Goal: Information Seeking & Learning: Find specific fact

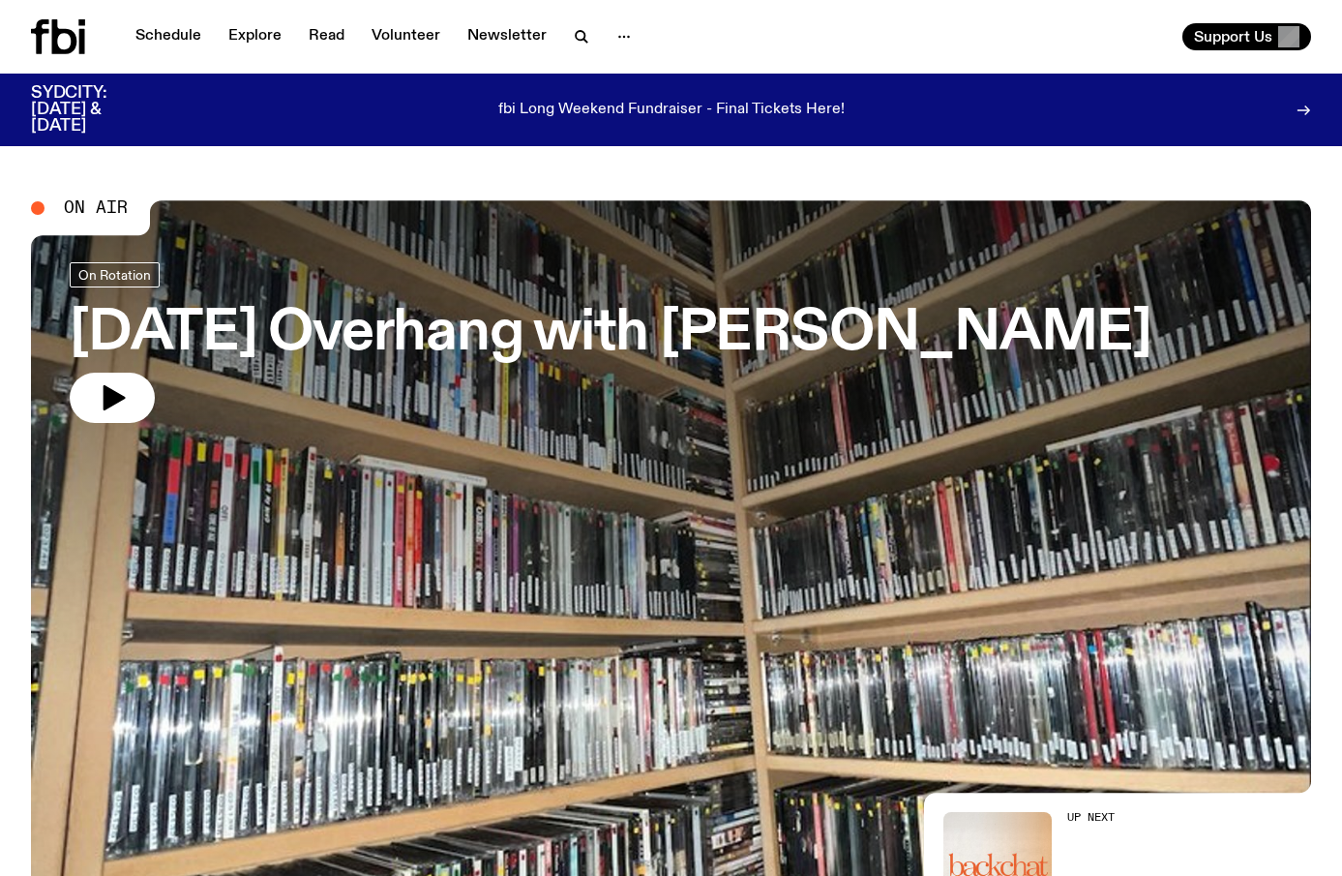
click at [615, 112] on p "fbi Long Weekend Fundraiser - Final Tickets Here!" at bounding box center [671, 110] width 346 height 17
click at [167, 47] on link "Schedule" at bounding box center [168, 36] width 89 height 27
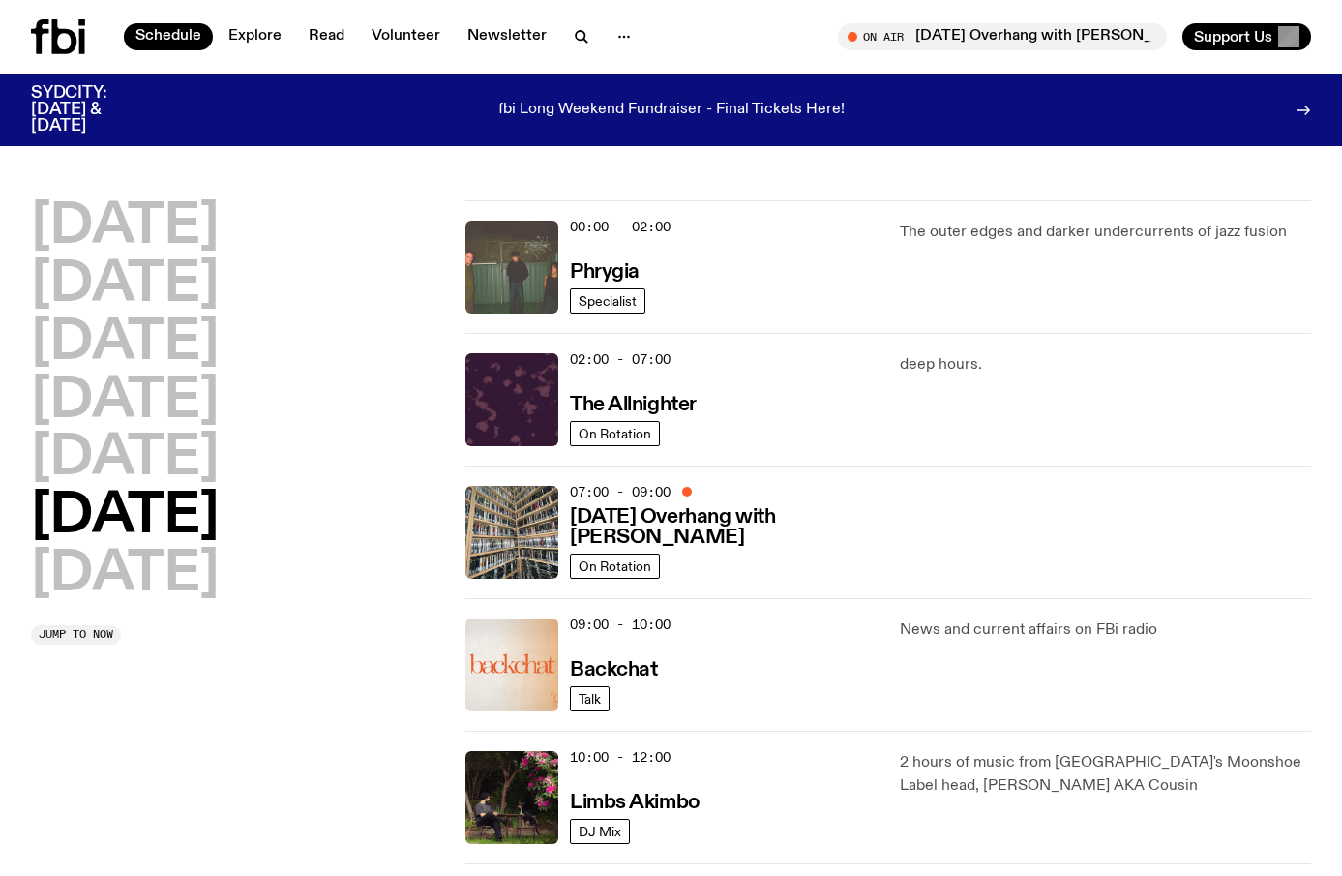
click at [524, 285] on img at bounding box center [511, 267] width 93 height 93
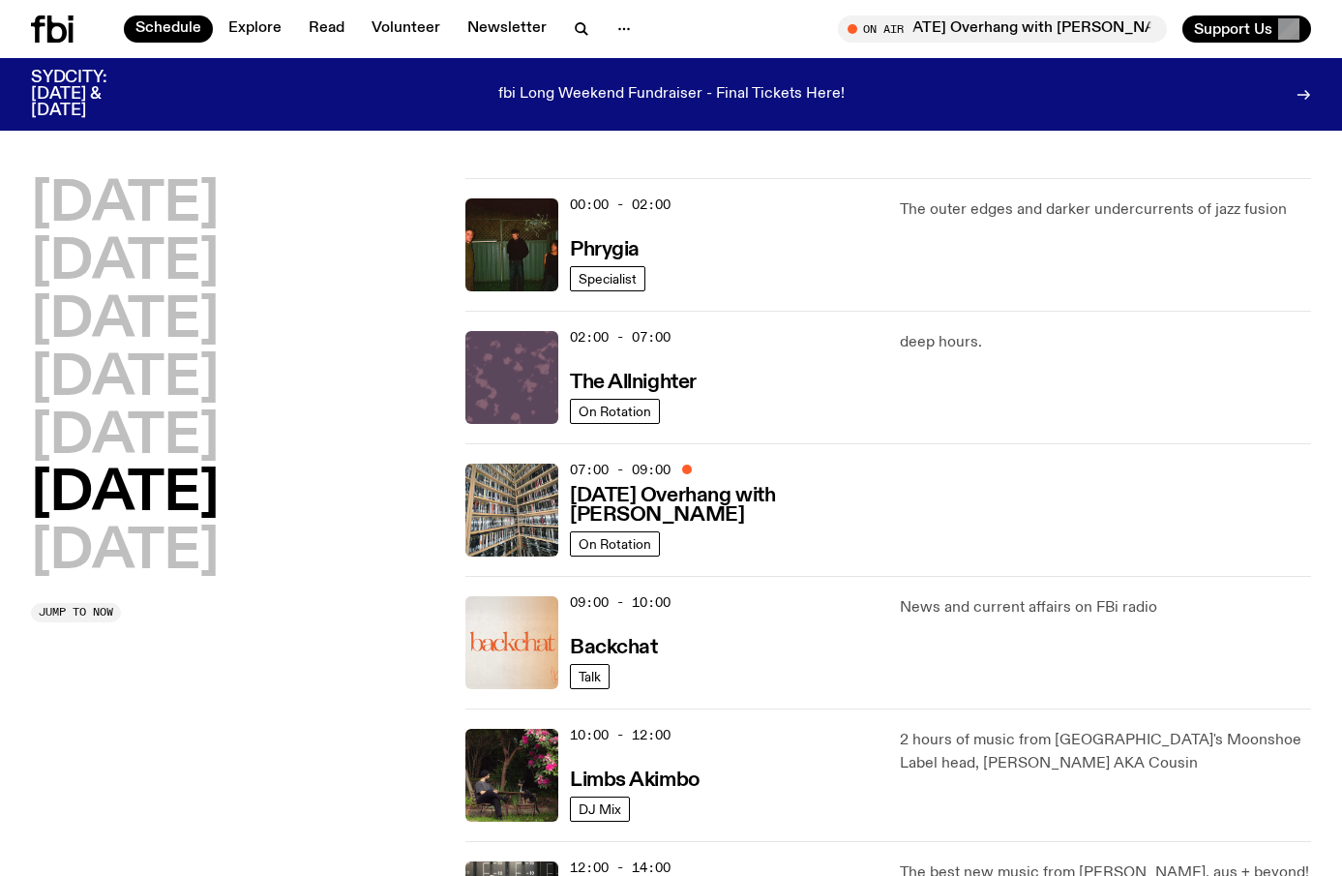
scroll to position [19, 0]
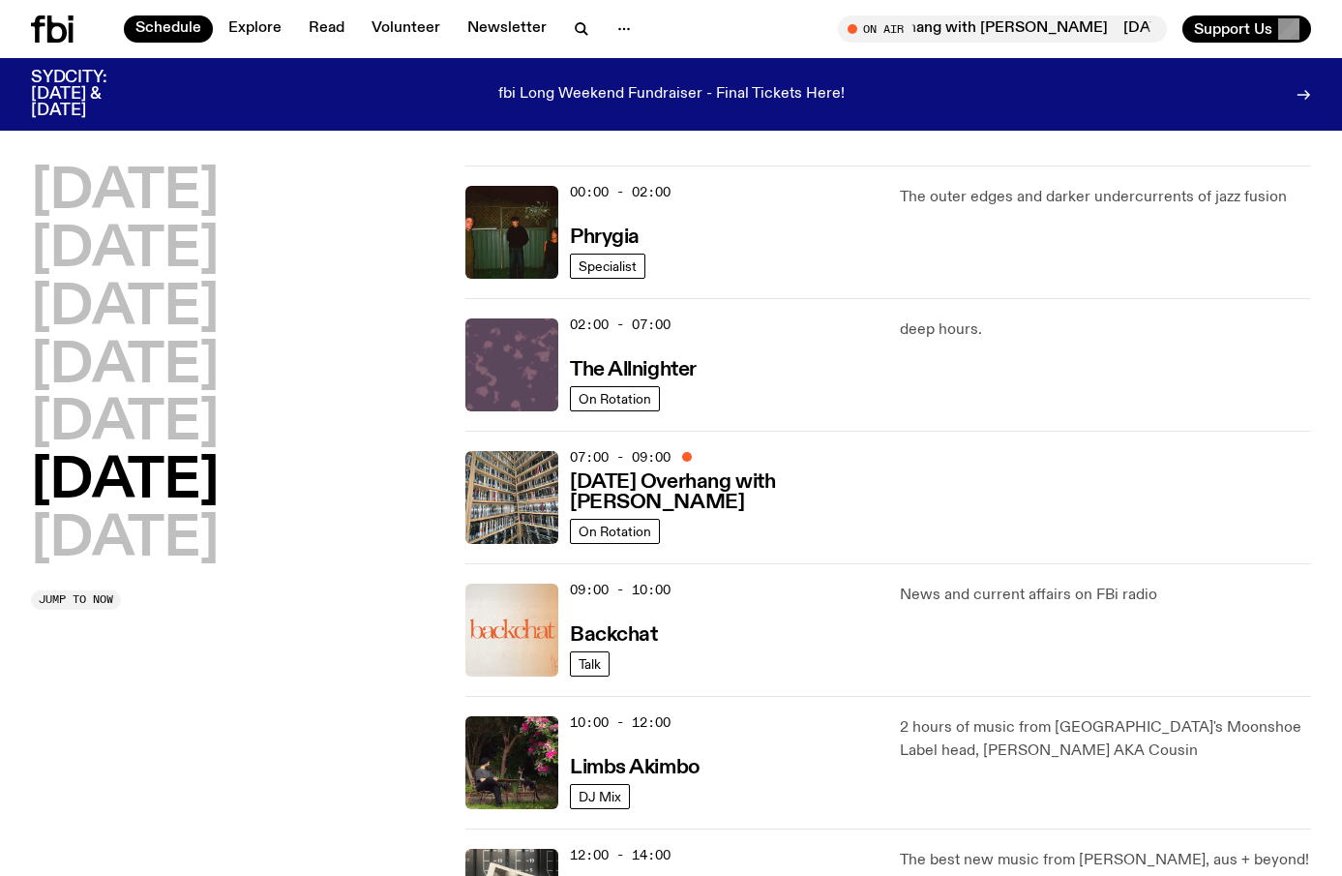
click at [523, 353] on img at bounding box center [511, 364] width 93 height 93
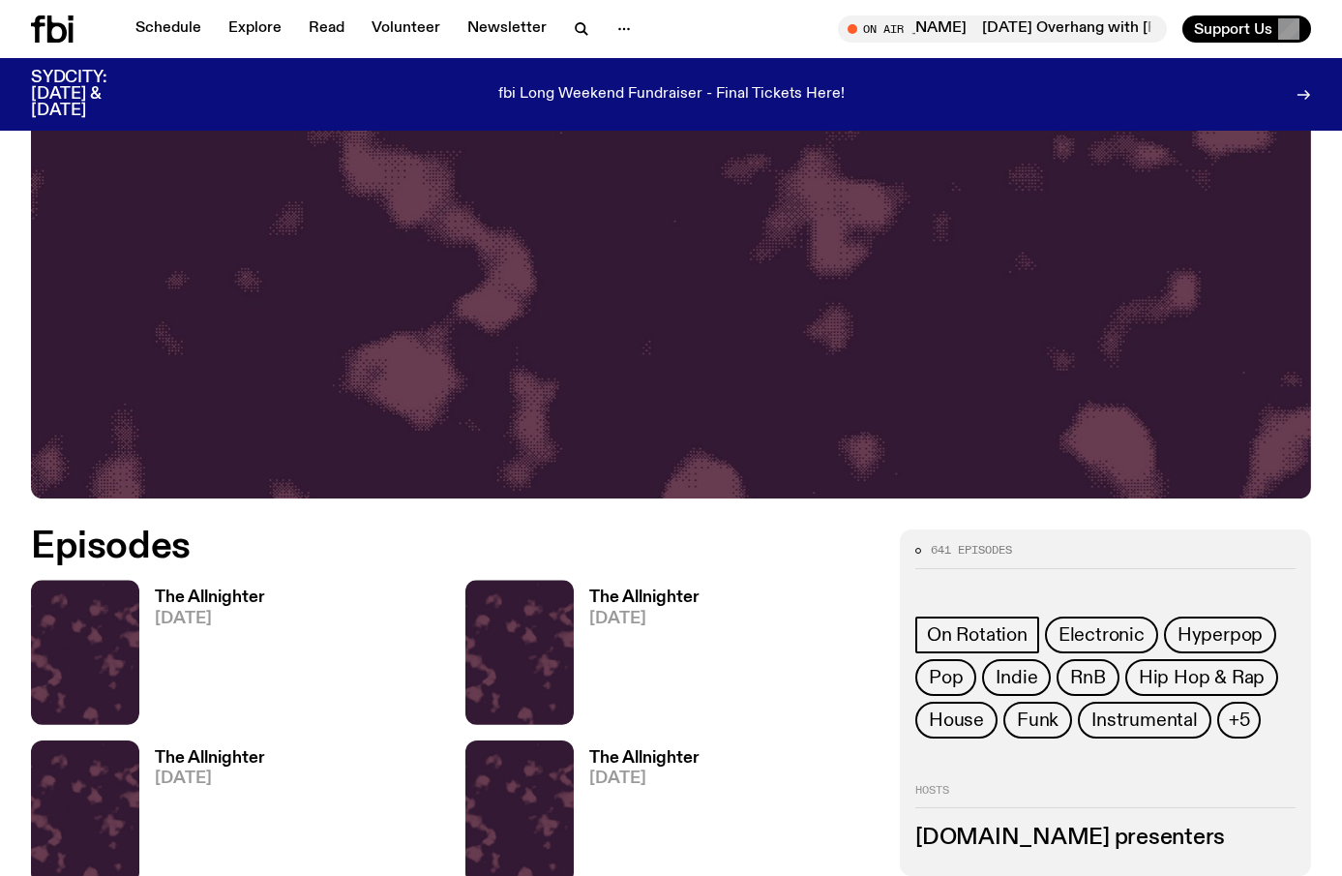
scroll to position [590, 0]
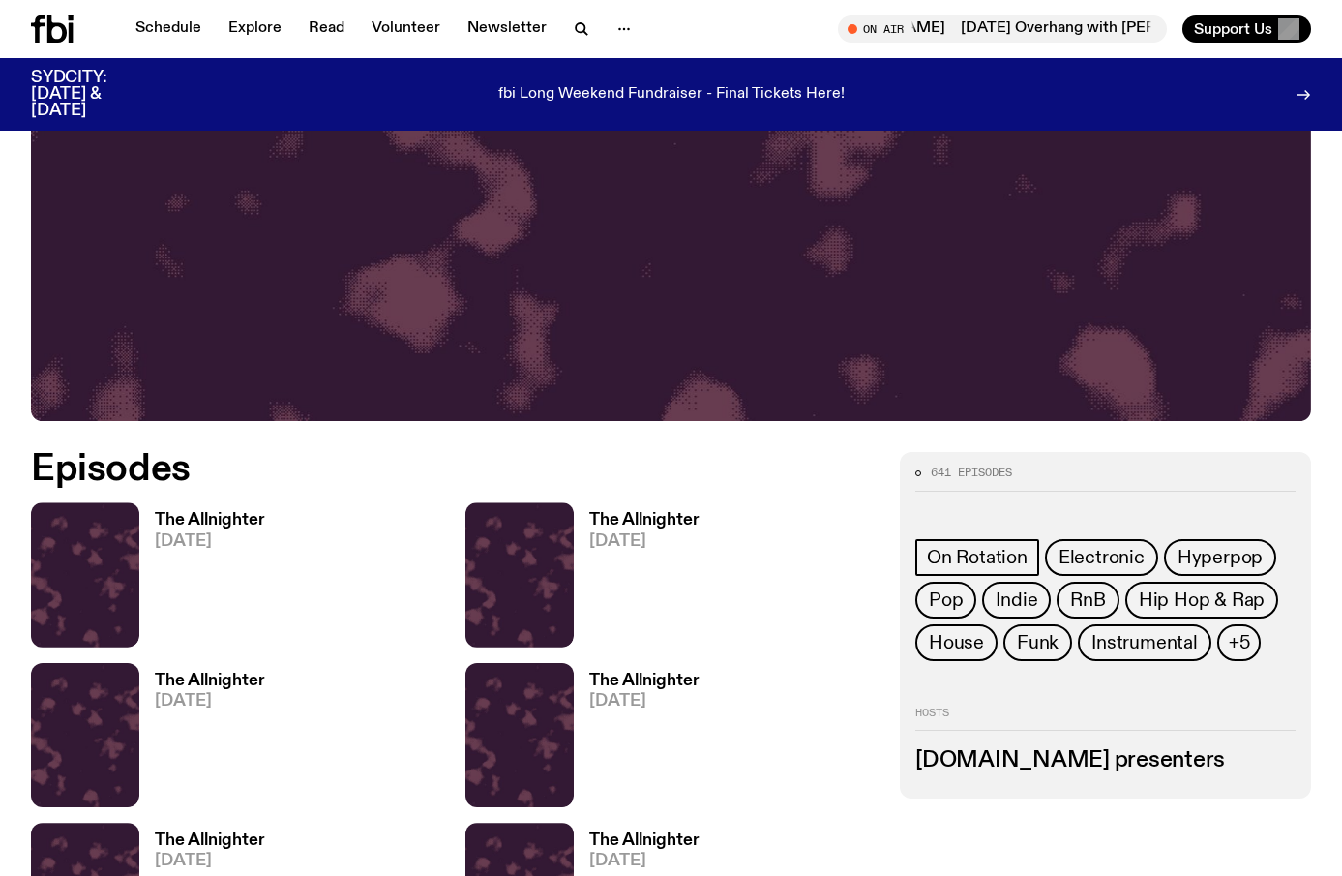
click at [212, 523] on h3 "The Allnighter" at bounding box center [210, 520] width 110 height 16
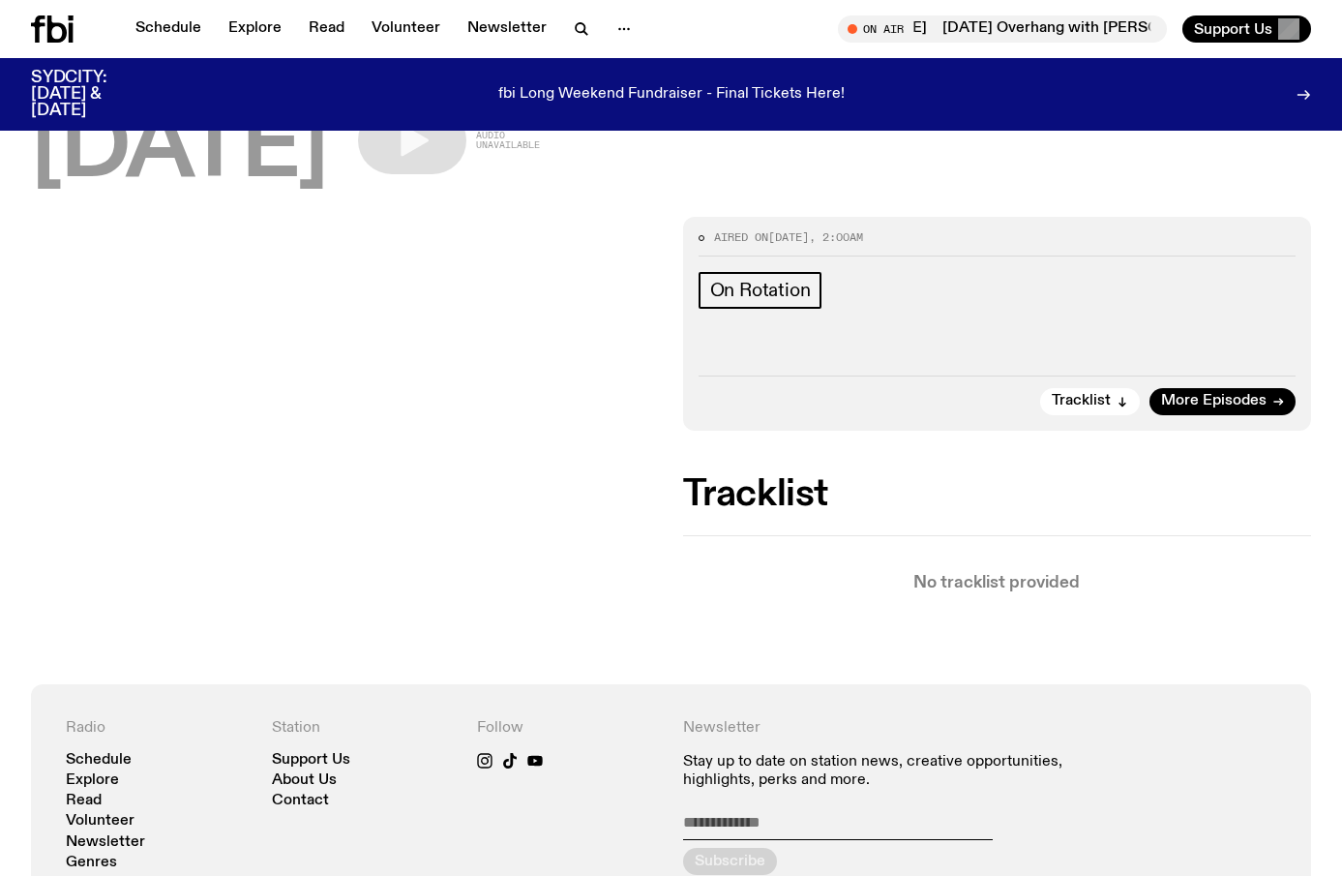
scroll to position [184, 0]
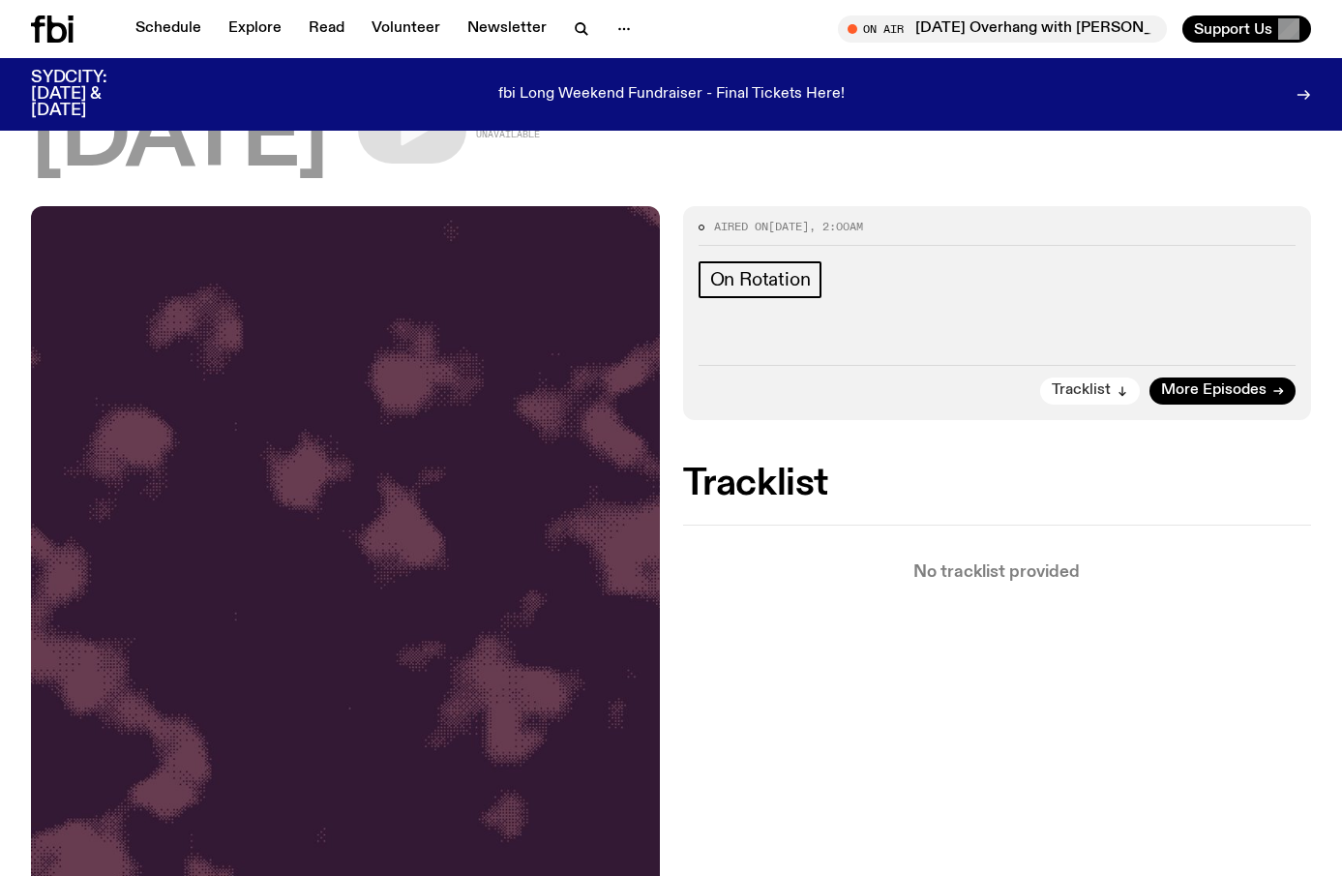
click at [1108, 391] on span "Tracklist" at bounding box center [1081, 390] width 59 height 15
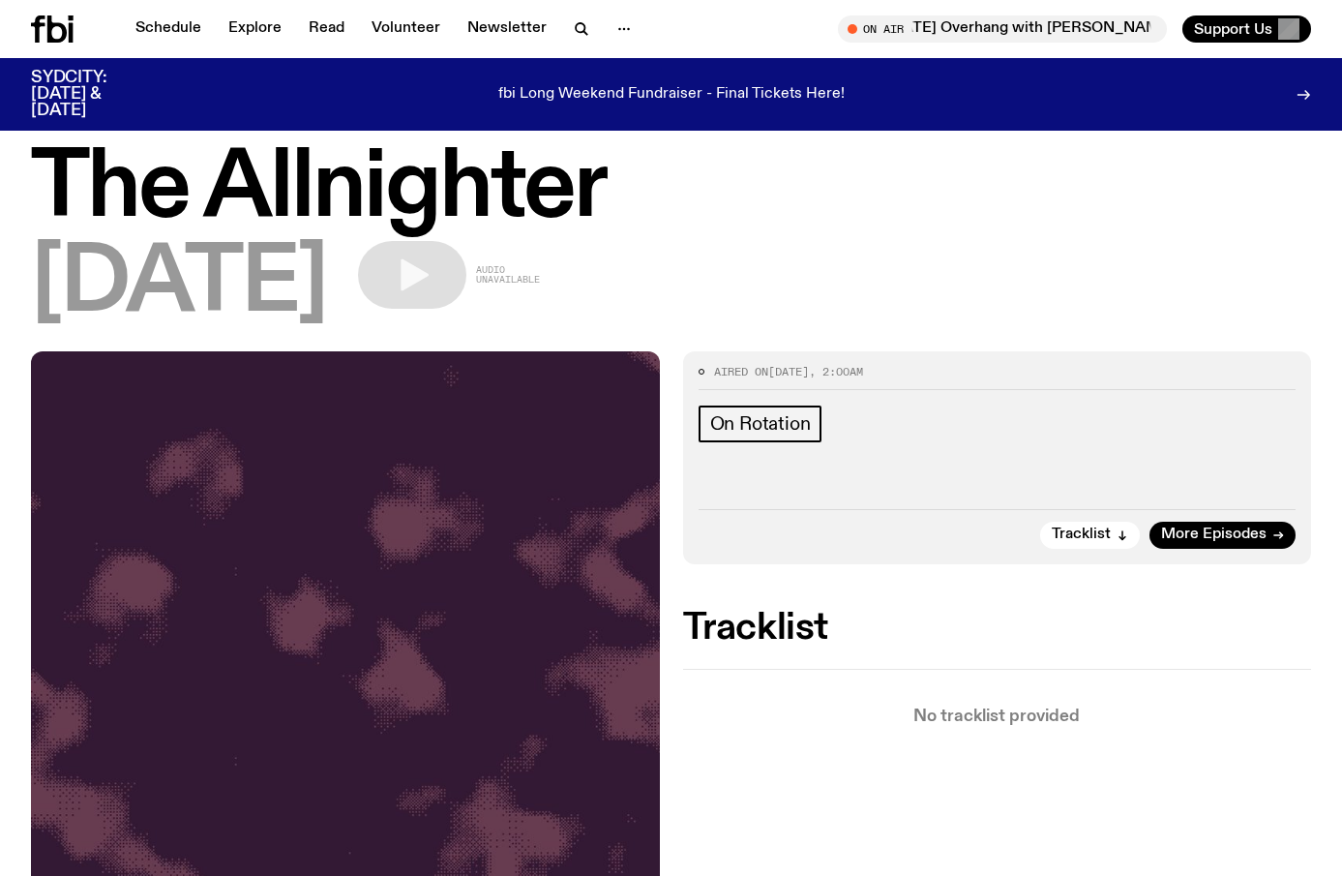
scroll to position [46, 0]
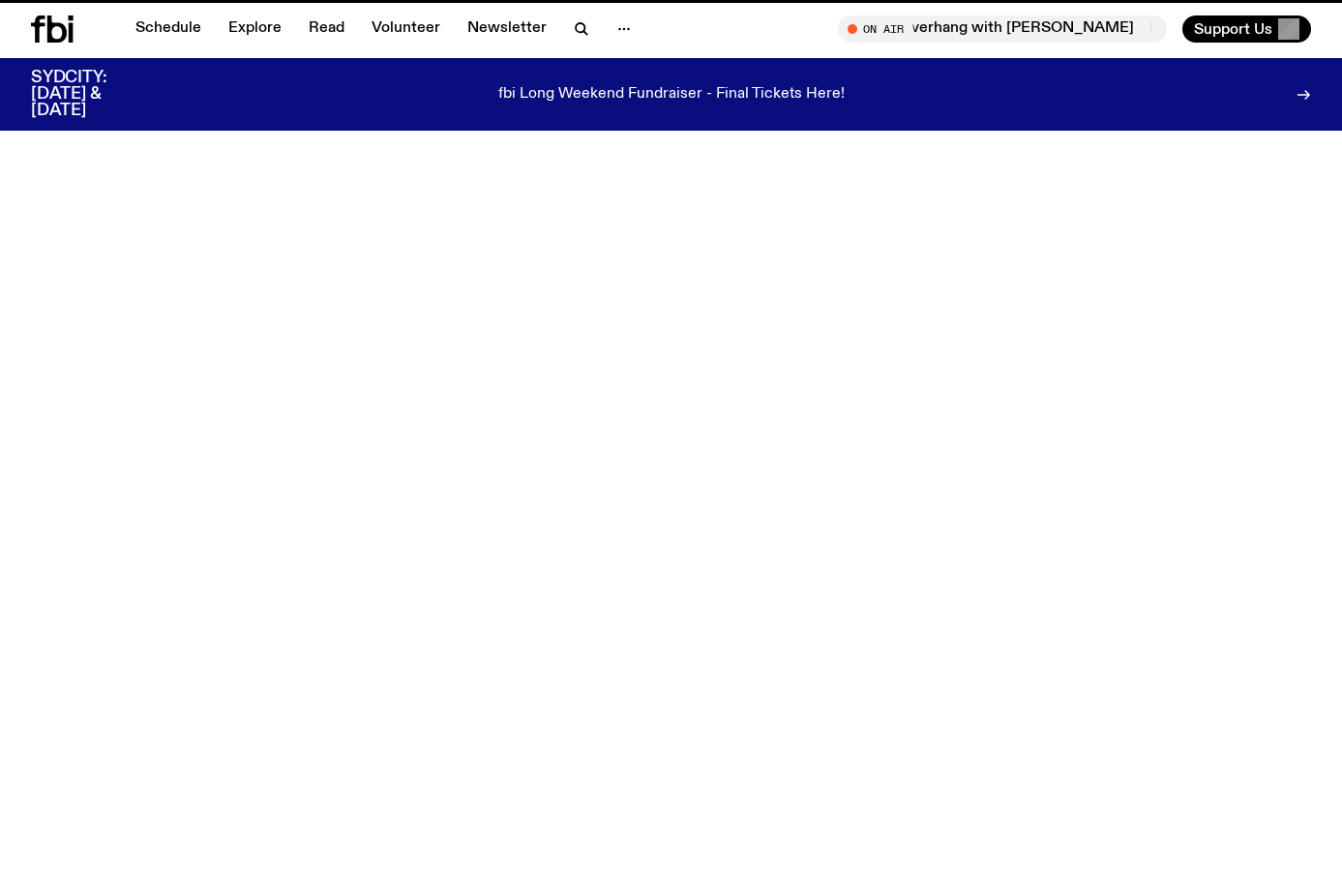
scroll to position [590, 0]
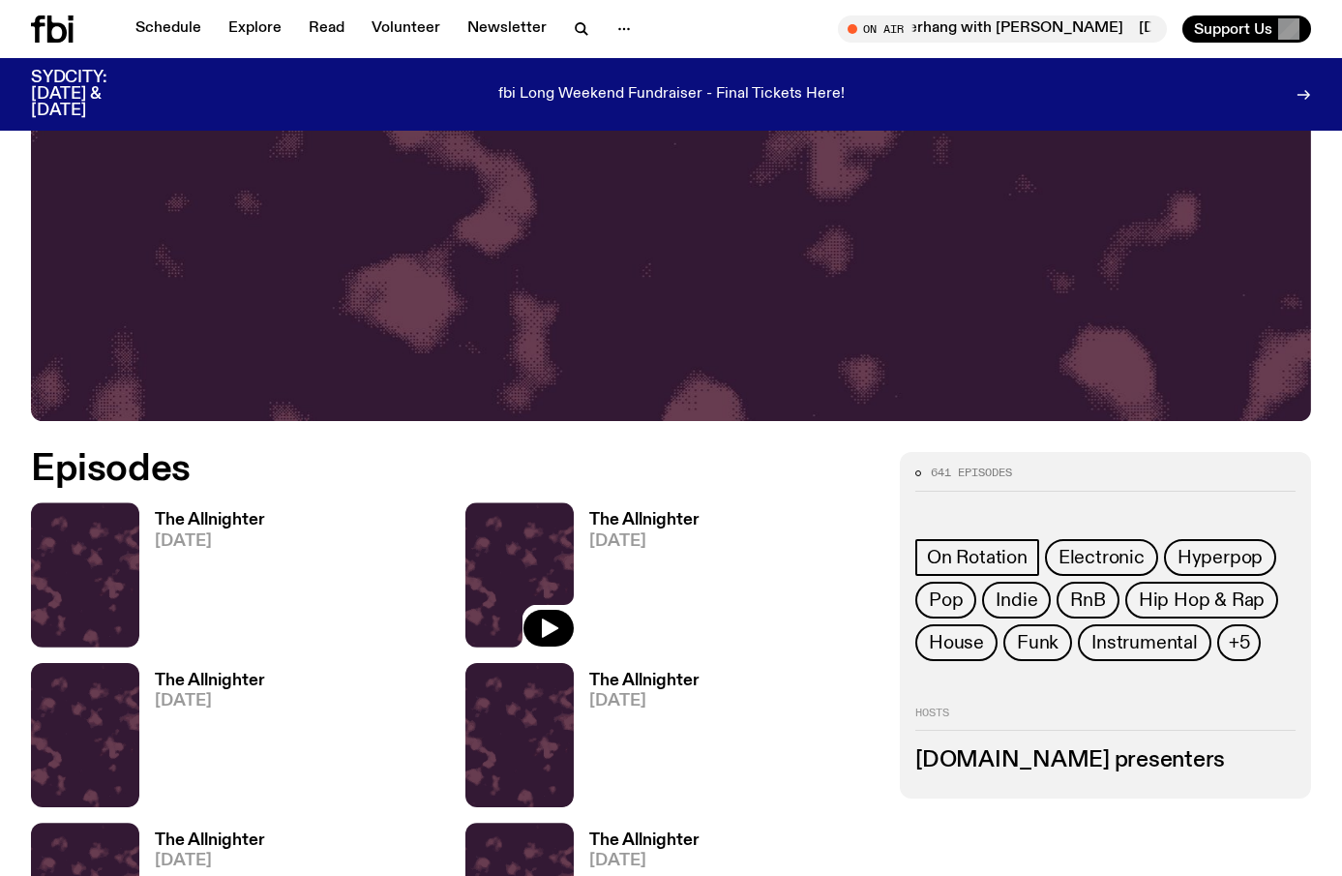
click at [542, 530] on img at bounding box center [519, 574] width 108 height 144
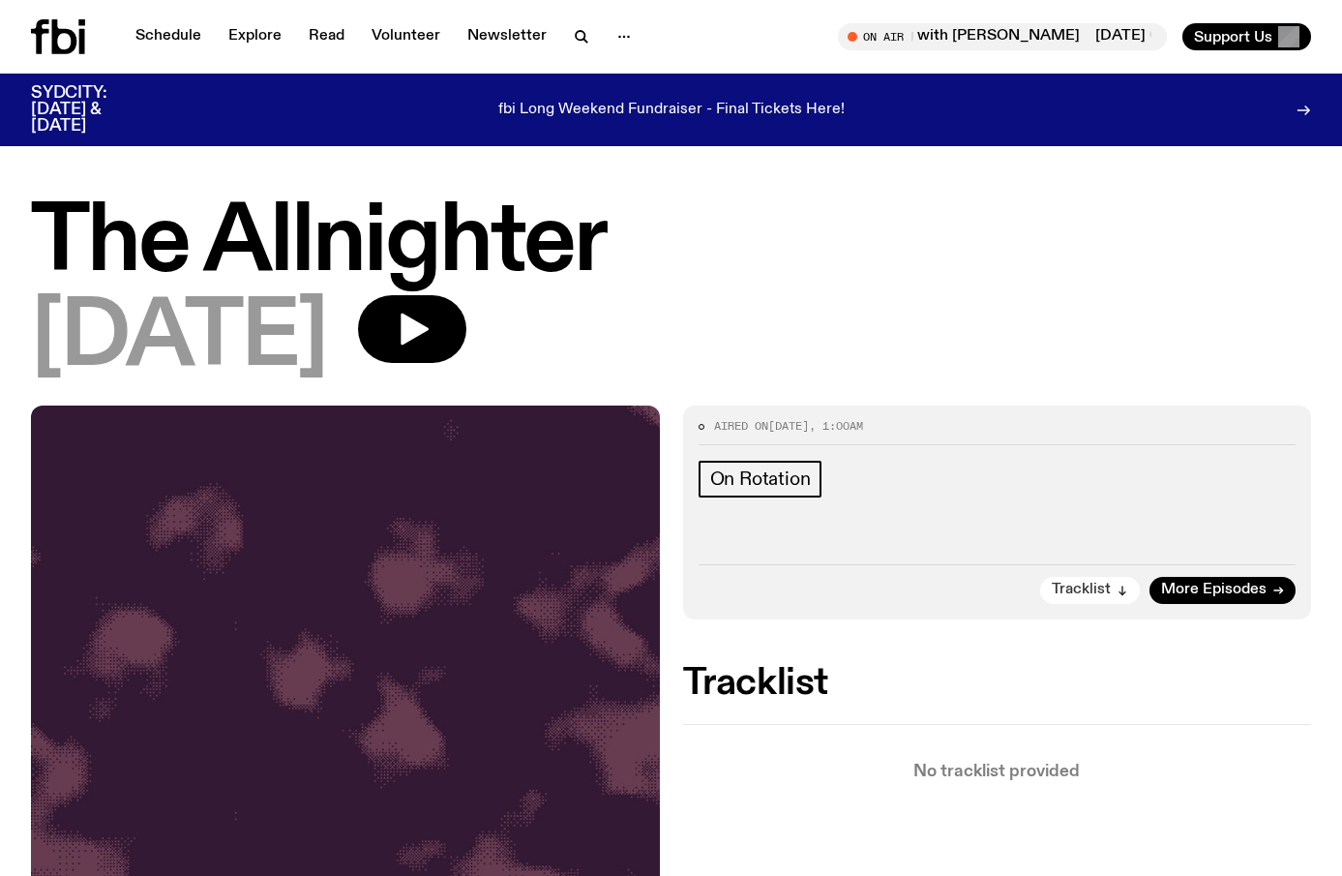
click at [1070, 583] on button "Tracklist" at bounding box center [1090, 590] width 100 height 27
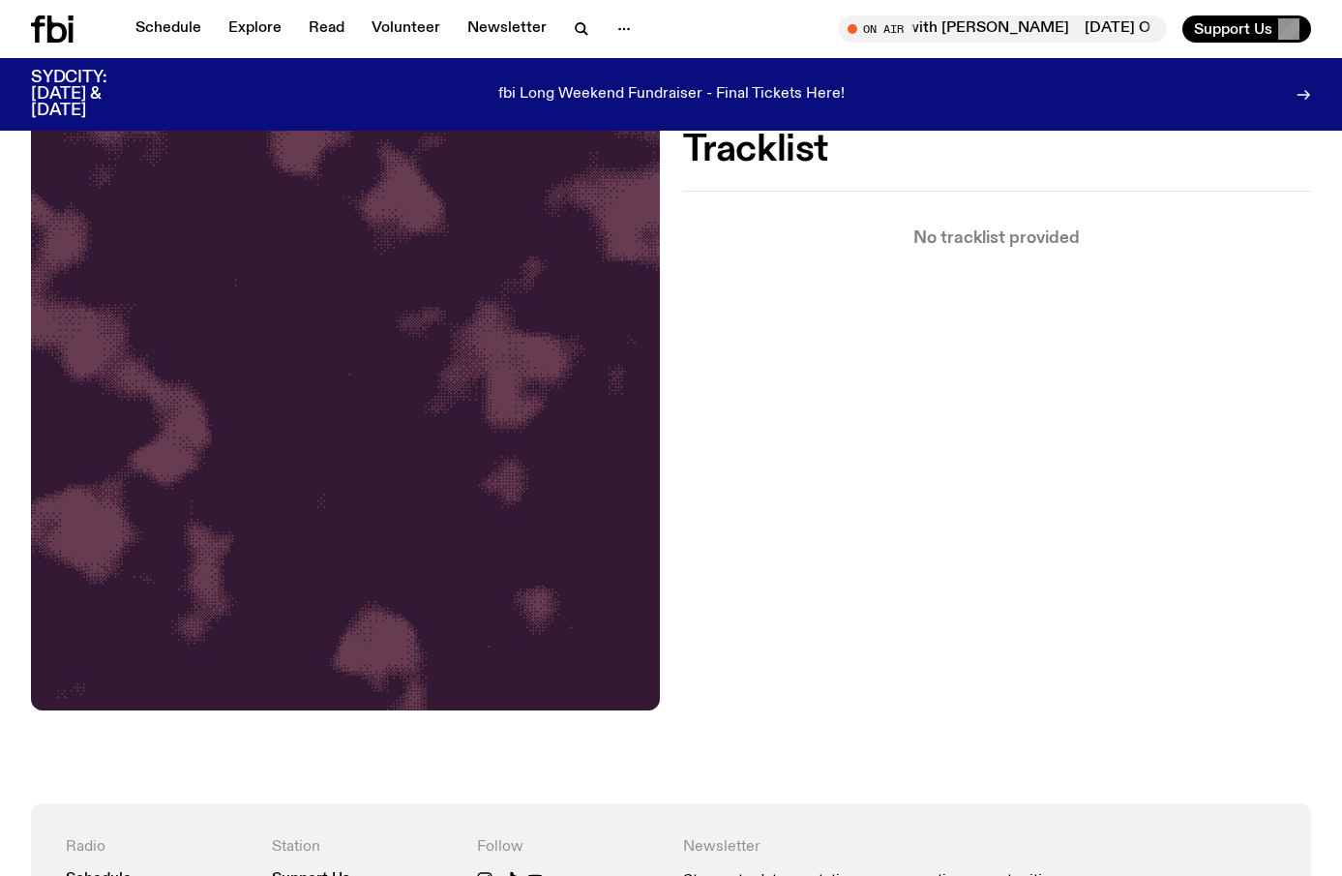
scroll to position [519, 0]
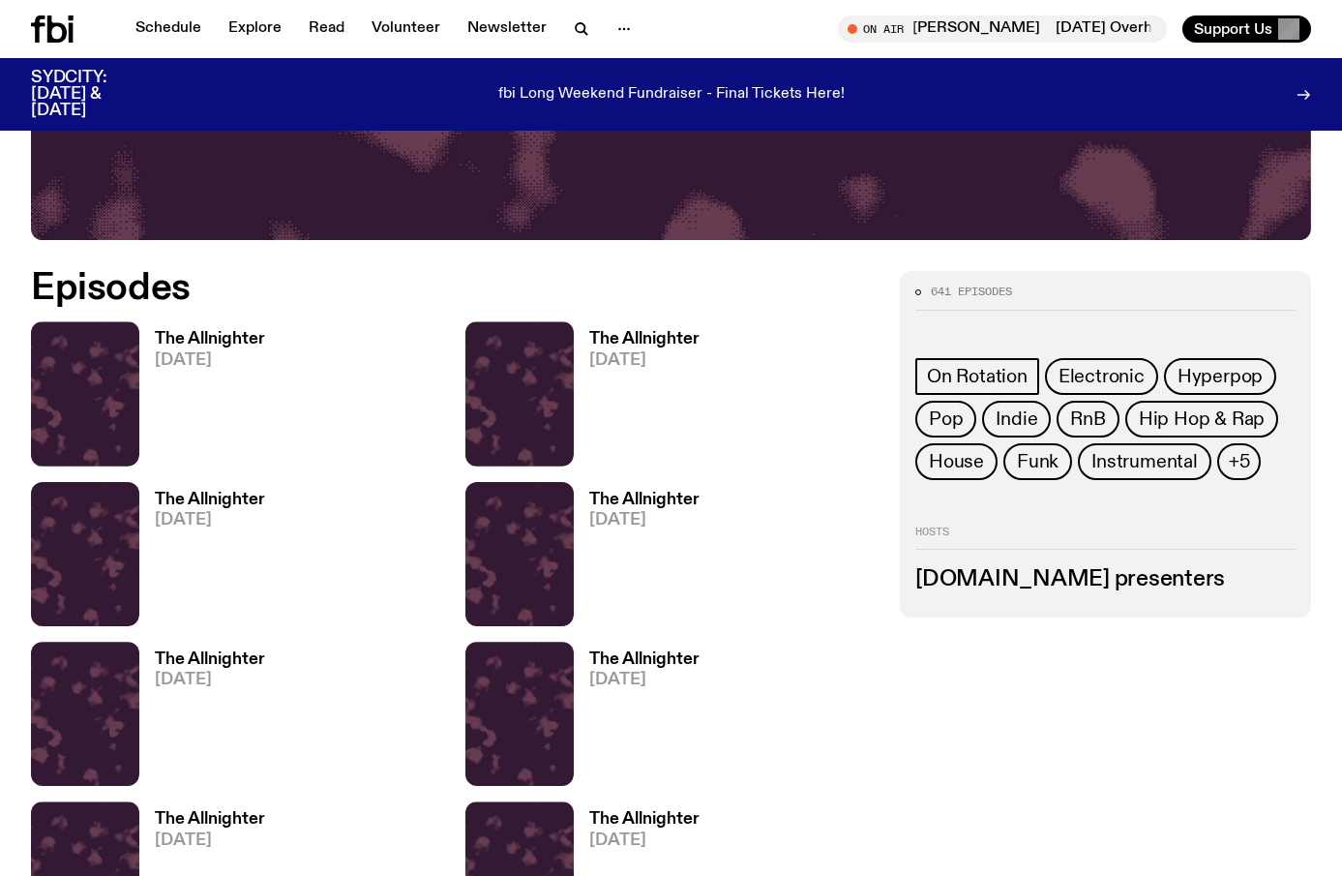
scroll to position [776, 0]
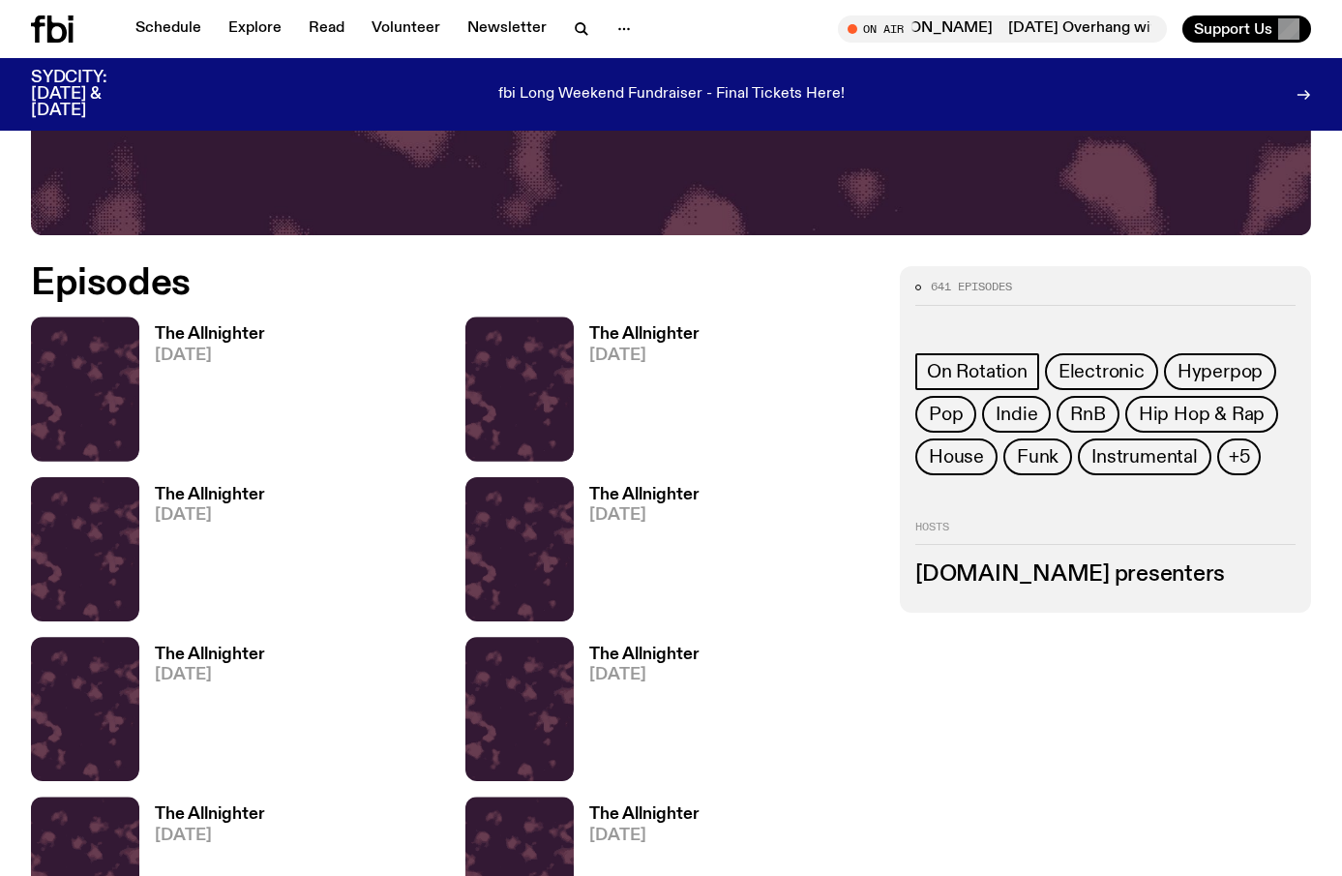
click at [203, 541] on link "The Allnighter [DATE]" at bounding box center [202, 554] width 126 height 134
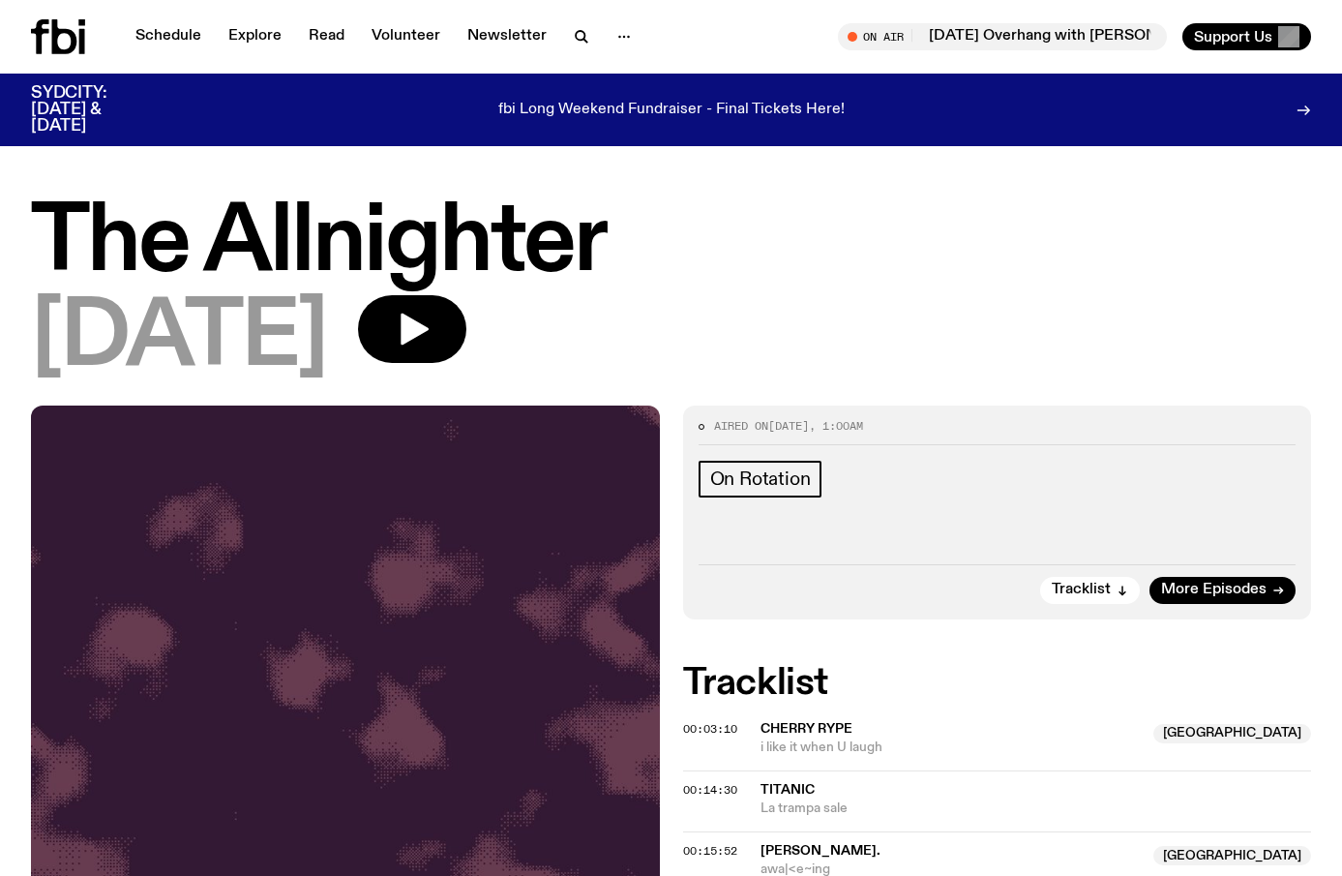
click at [812, 740] on span "i like it when U laugh" at bounding box center [952, 747] width 382 height 18
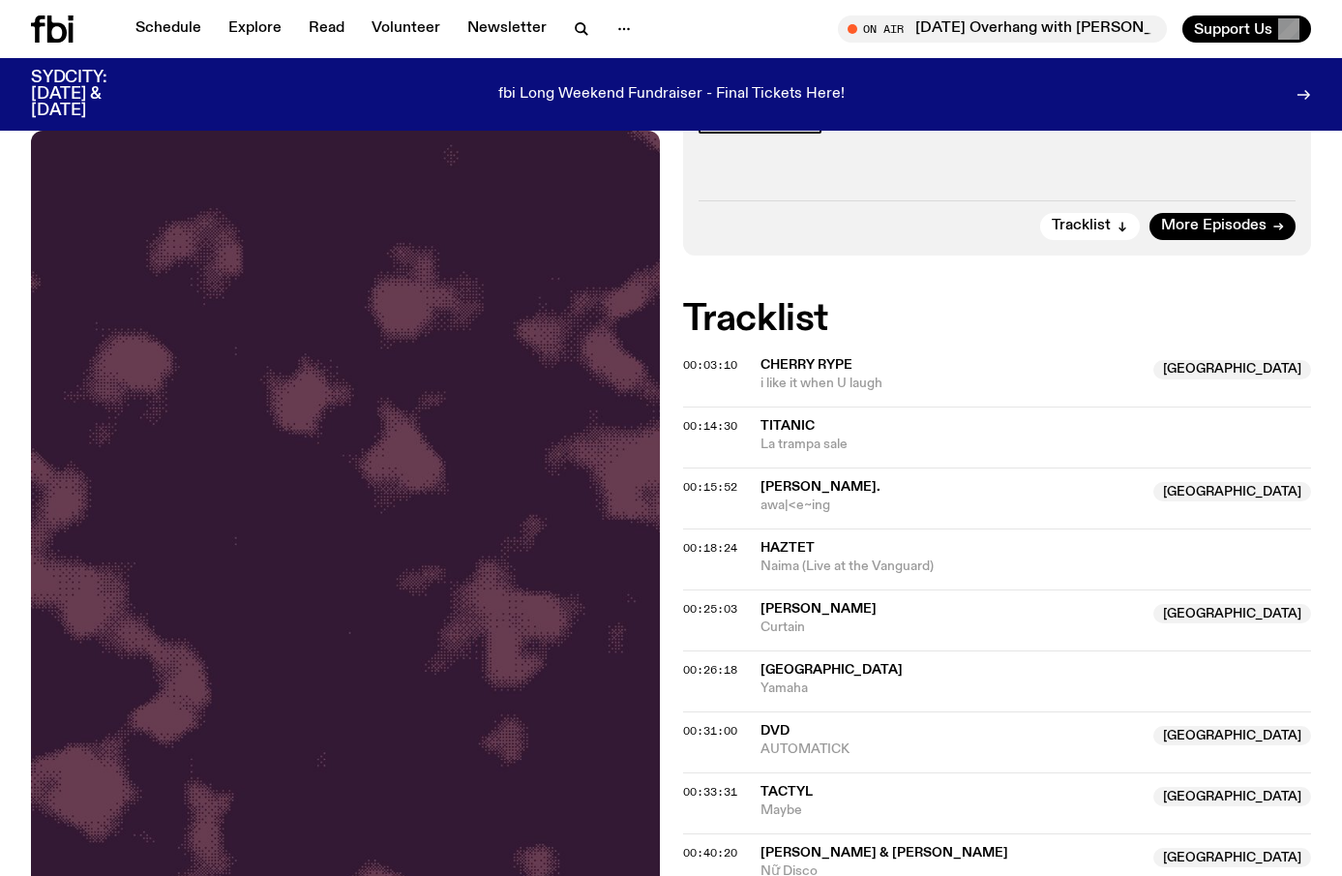
scroll to position [134, 0]
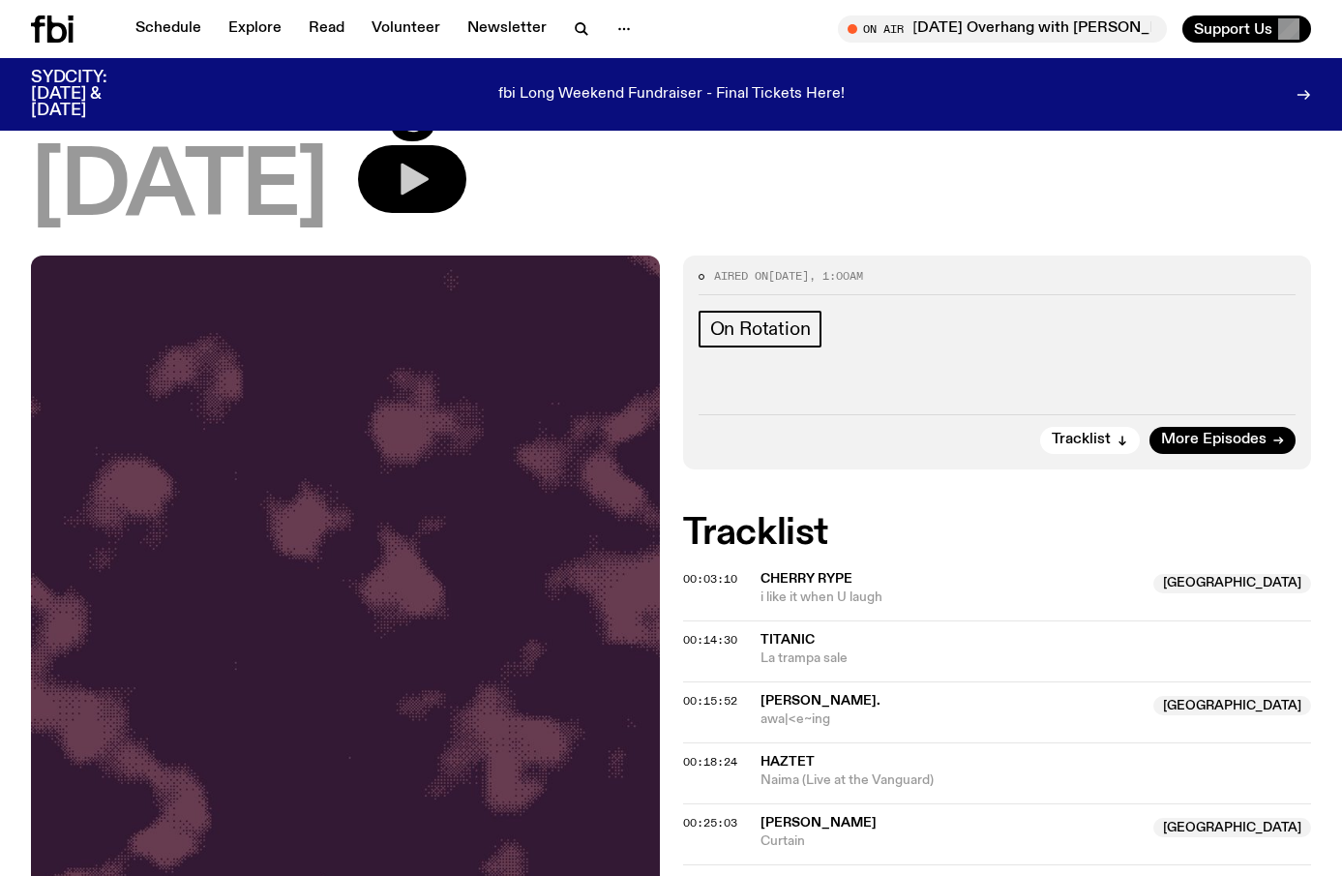
click at [466, 193] on button "button" at bounding box center [412, 179] width 108 height 68
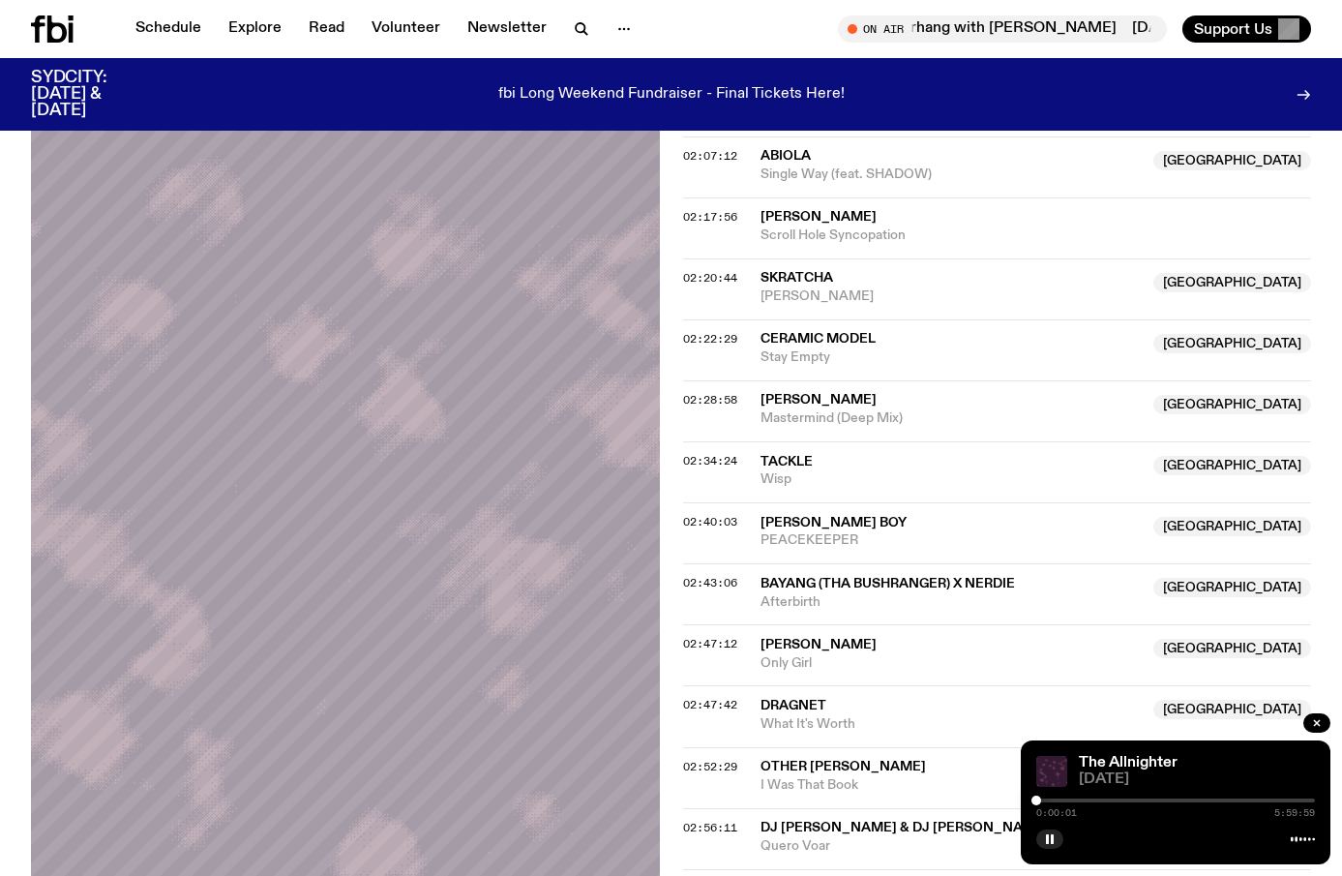
scroll to position [2301, 0]
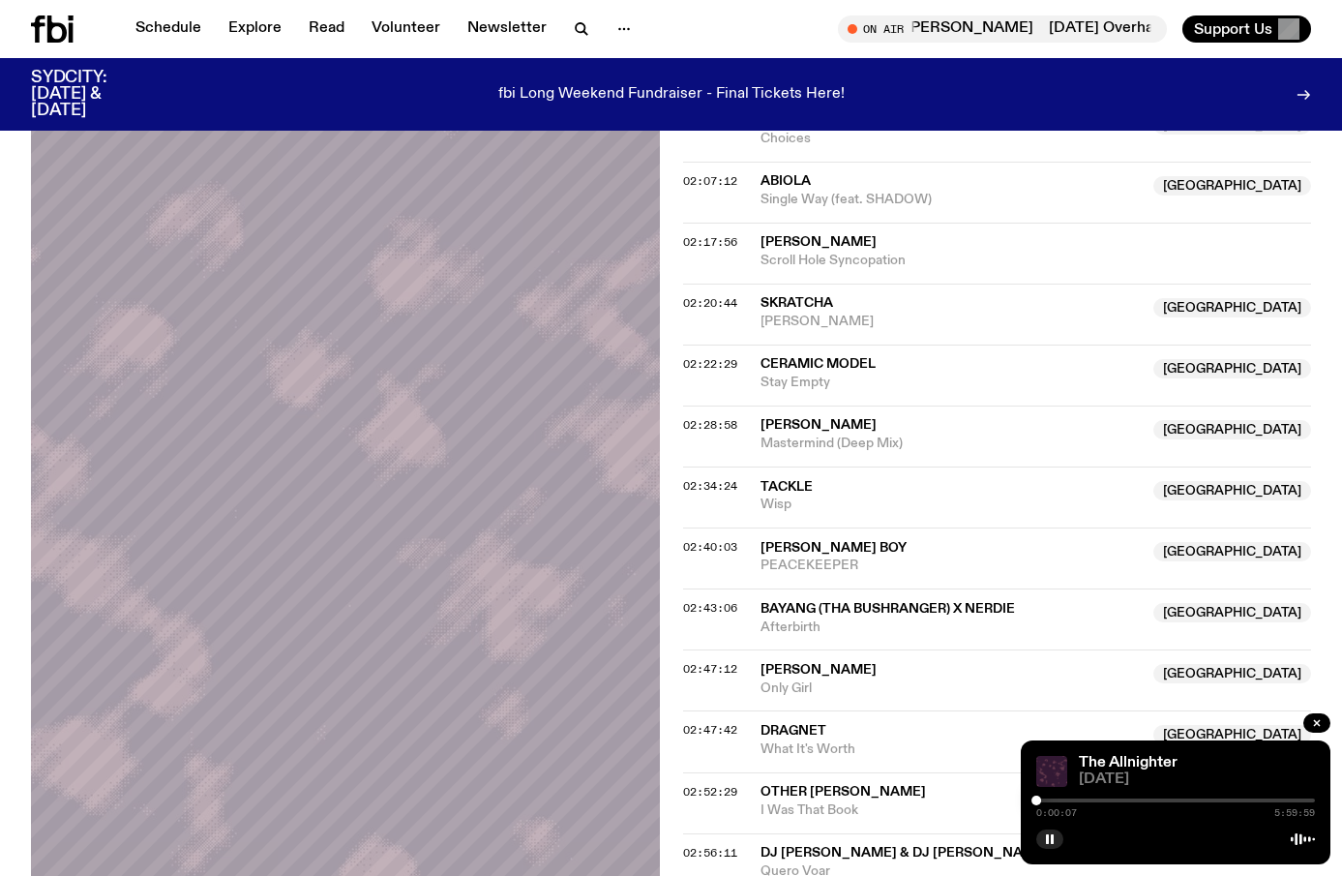
click at [1047, 804] on div "0:00:07 5:59:59" at bounding box center [1175, 805] width 279 height 23
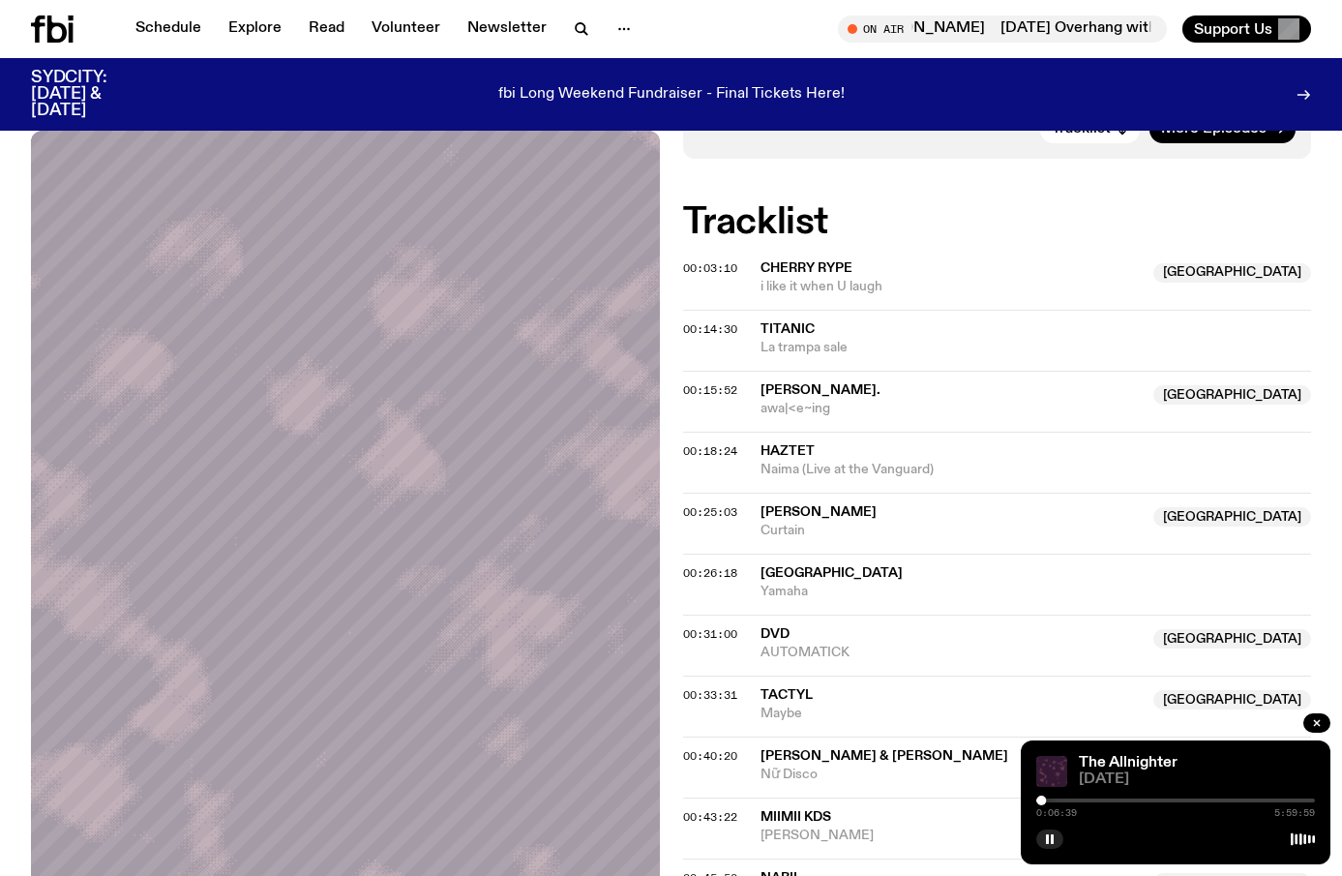
scroll to position [443, 0]
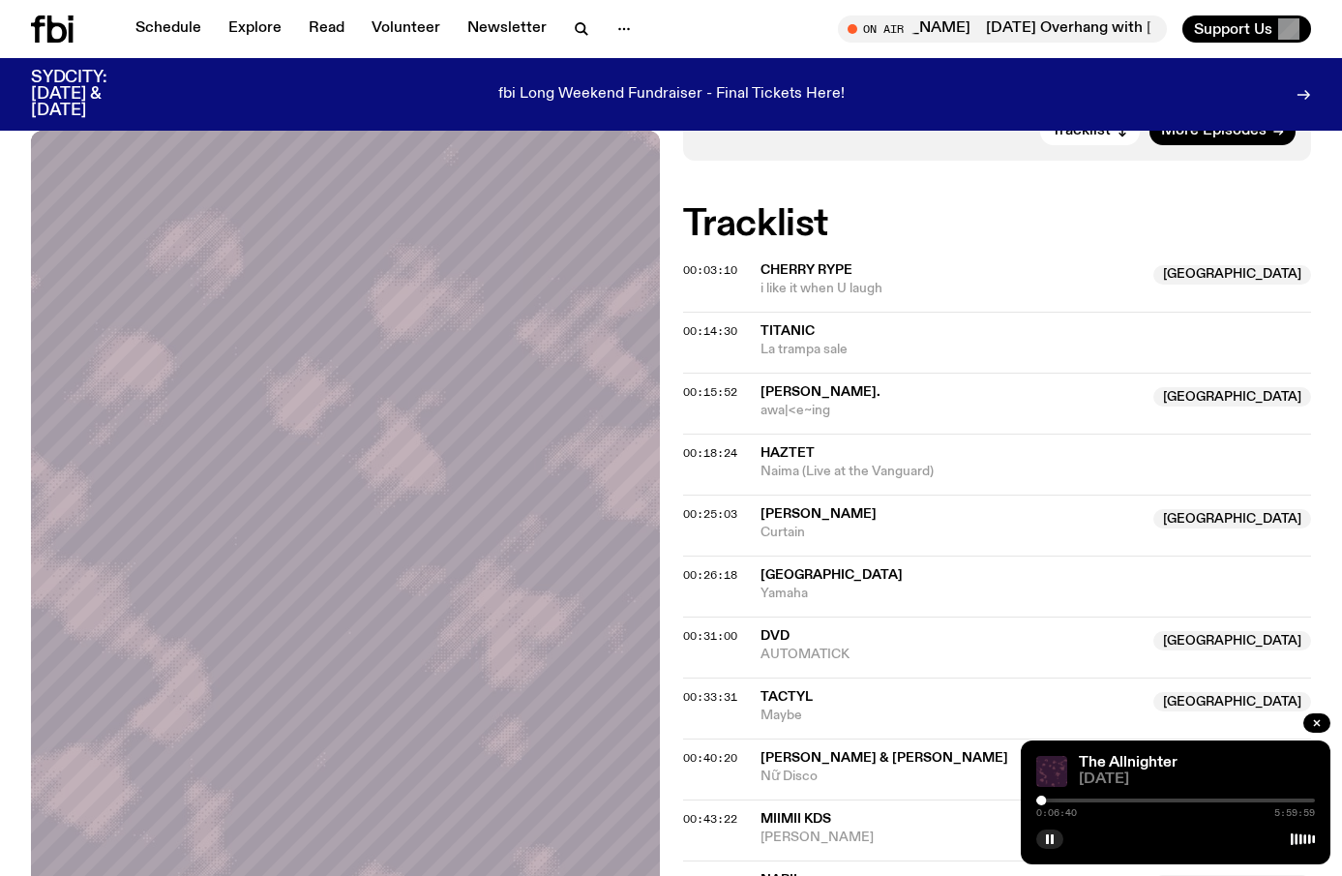
click at [797, 341] on span "La trampa sale" at bounding box center [1037, 350] width 552 height 18
click at [1051, 846] on button "button" at bounding box center [1049, 838] width 27 height 19
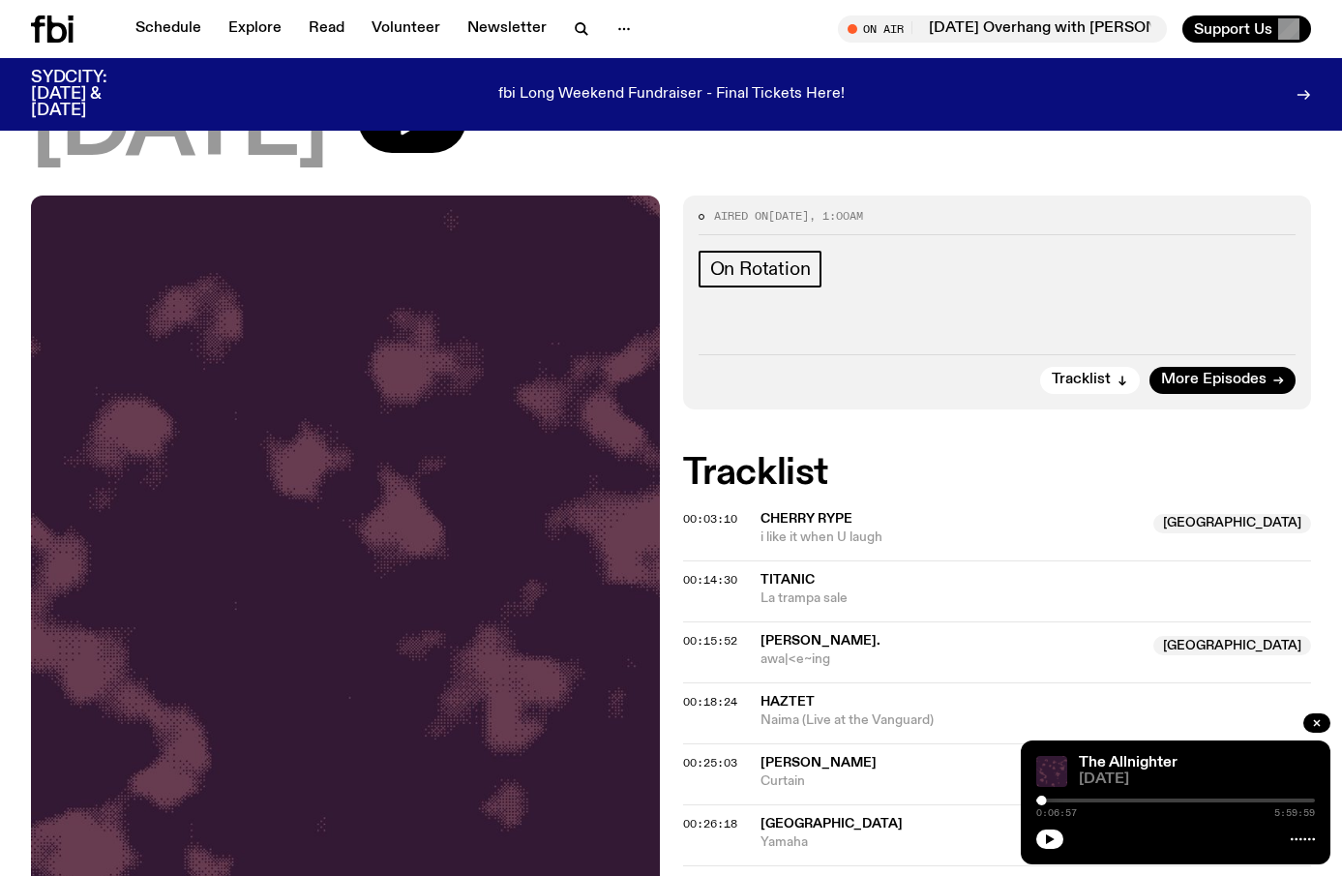
scroll to position [226, 0]
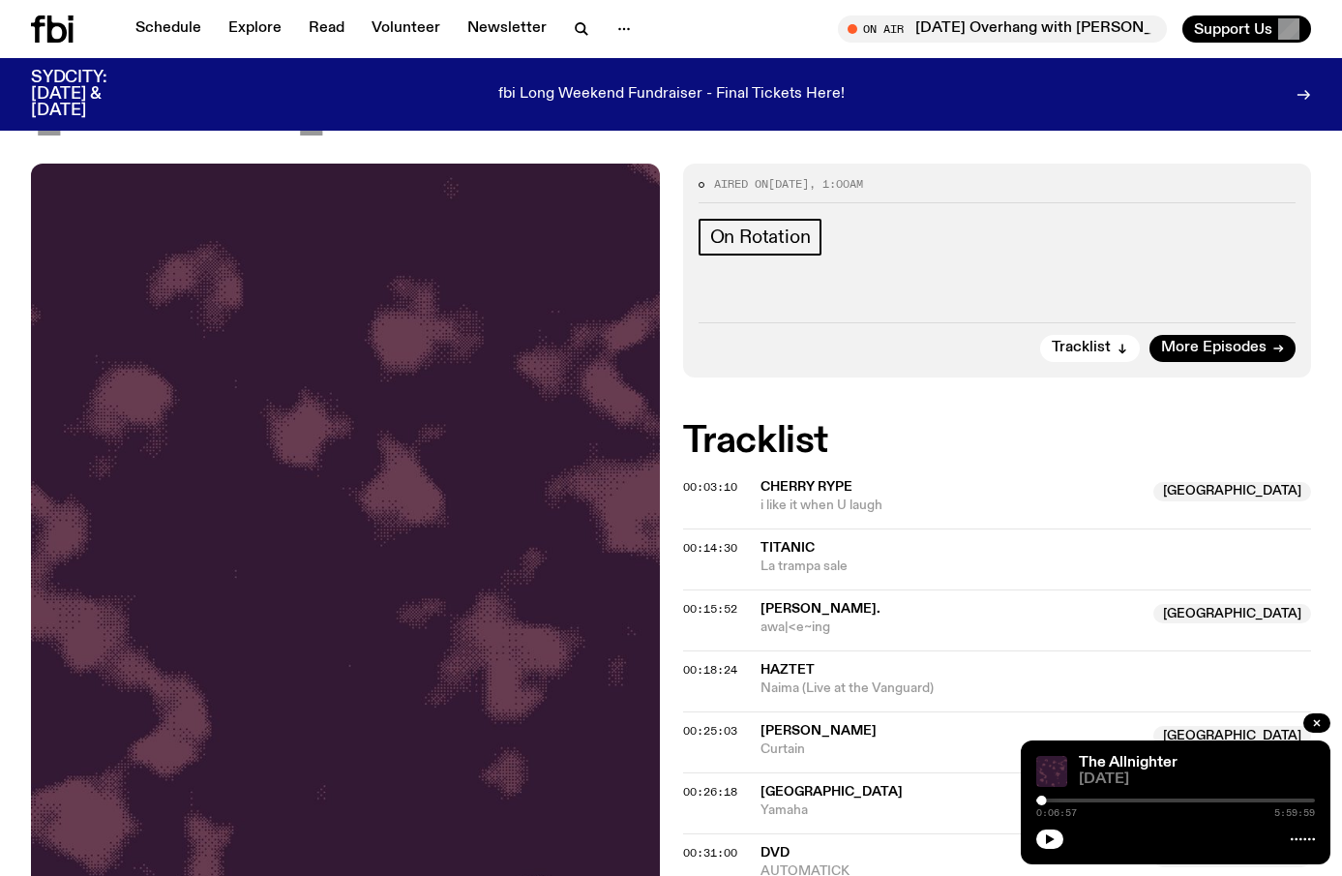
click at [784, 620] on span "awa|<e~ing" at bounding box center [952, 627] width 382 height 18
click at [1053, 844] on icon "button" at bounding box center [1050, 839] width 12 height 12
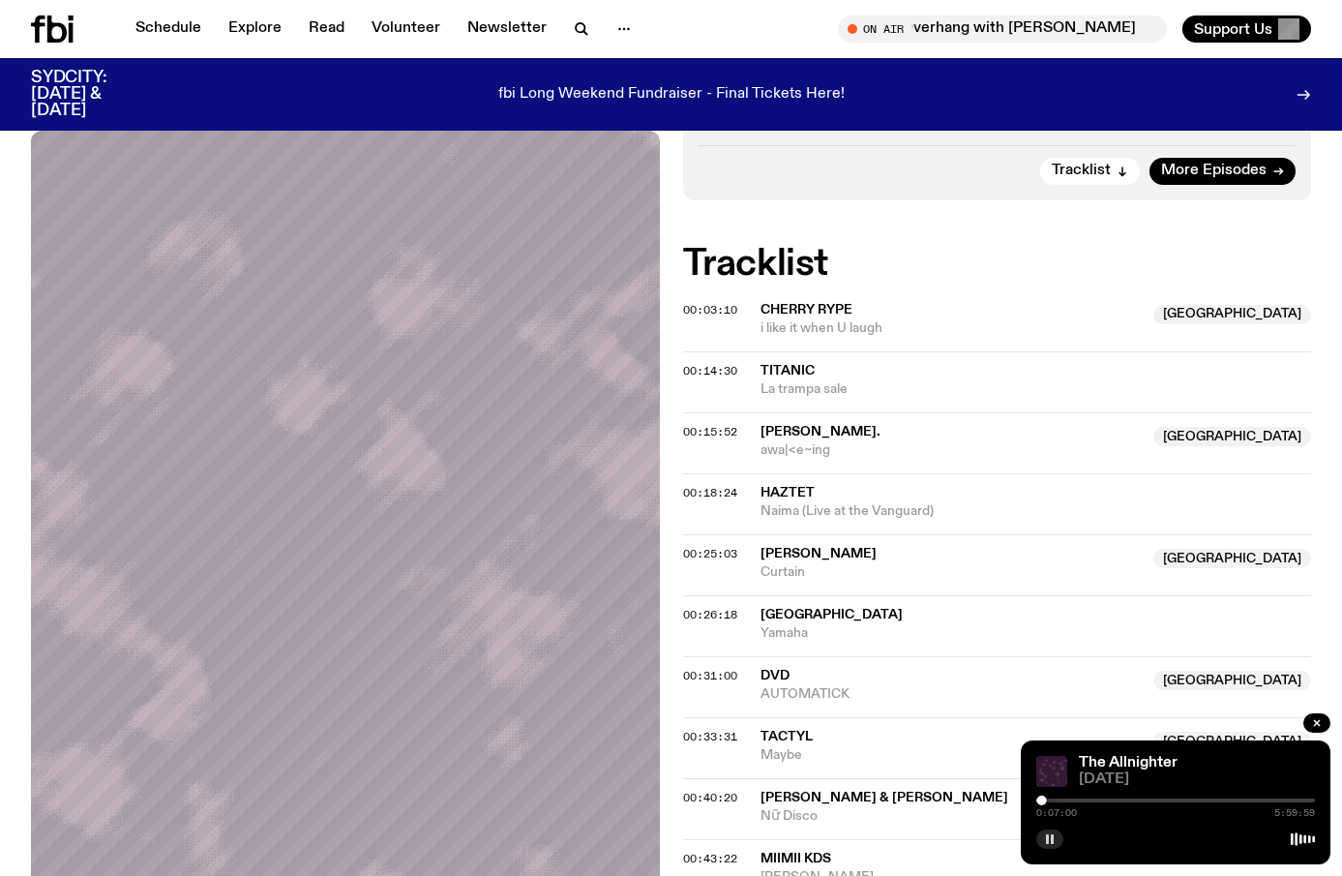
scroll to position [410, 0]
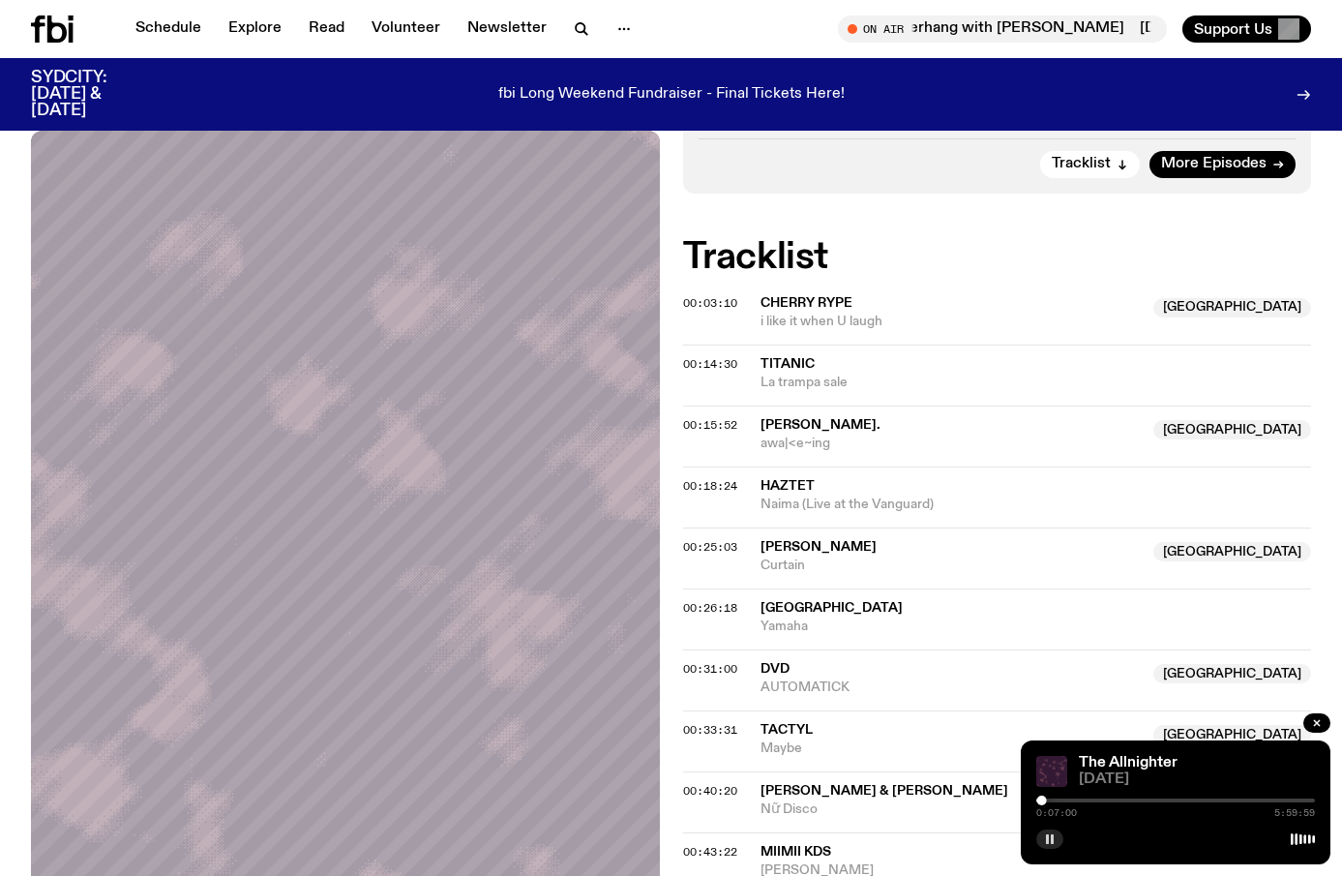
click at [782, 540] on span "[PERSON_NAME]" at bounding box center [819, 547] width 116 height 14
click at [782, 538] on div "Copied" at bounding box center [952, 556] width 382 height 37
click at [1052, 798] on div at bounding box center [1175, 800] width 279 height 4
click at [789, 429] on span "[PERSON_NAME]." at bounding box center [821, 425] width 120 height 14
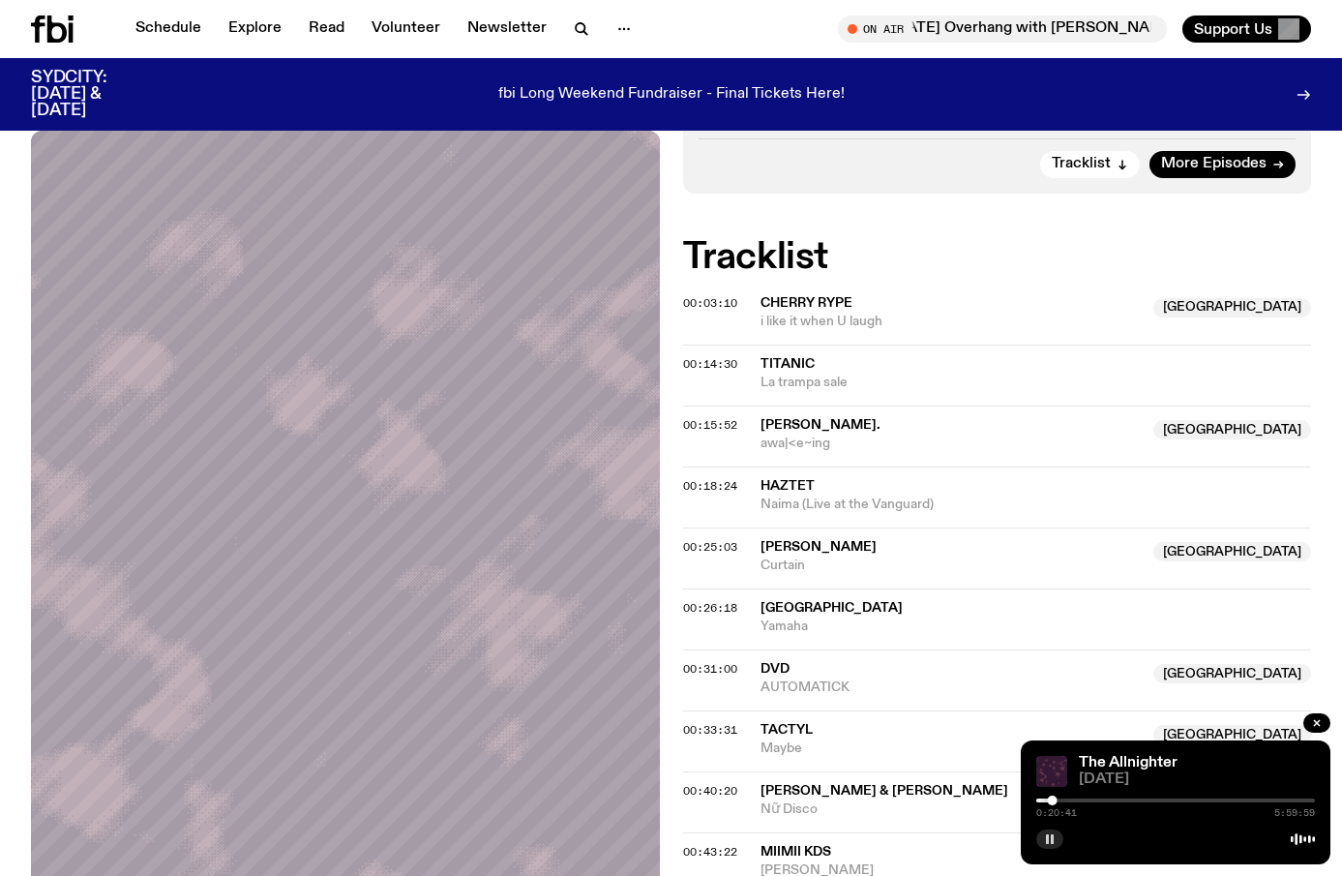
click at [1049, 843] on icon "button" at bounding box center [1050, 839] width 12 height 12
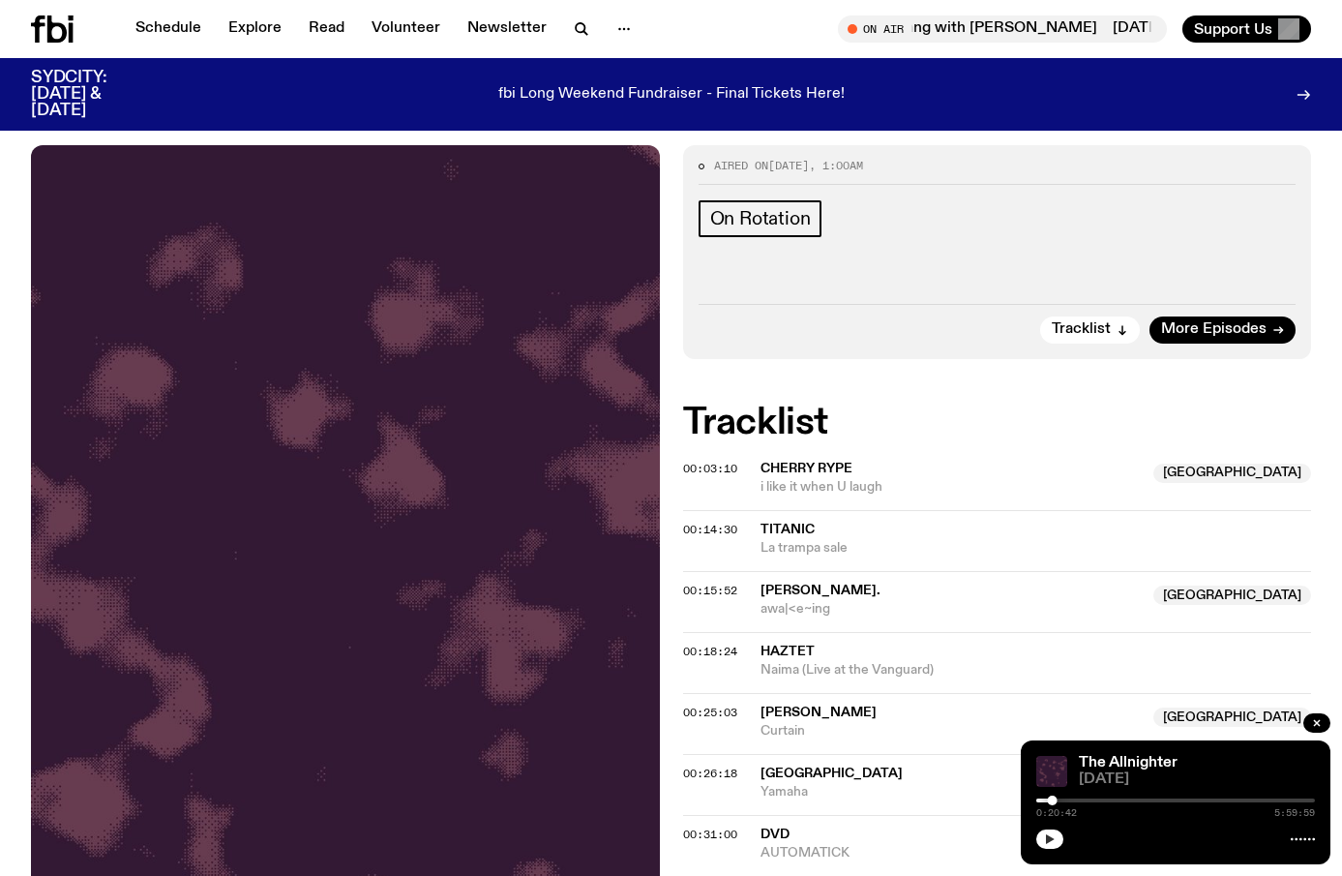
scroll to position [258, 0]
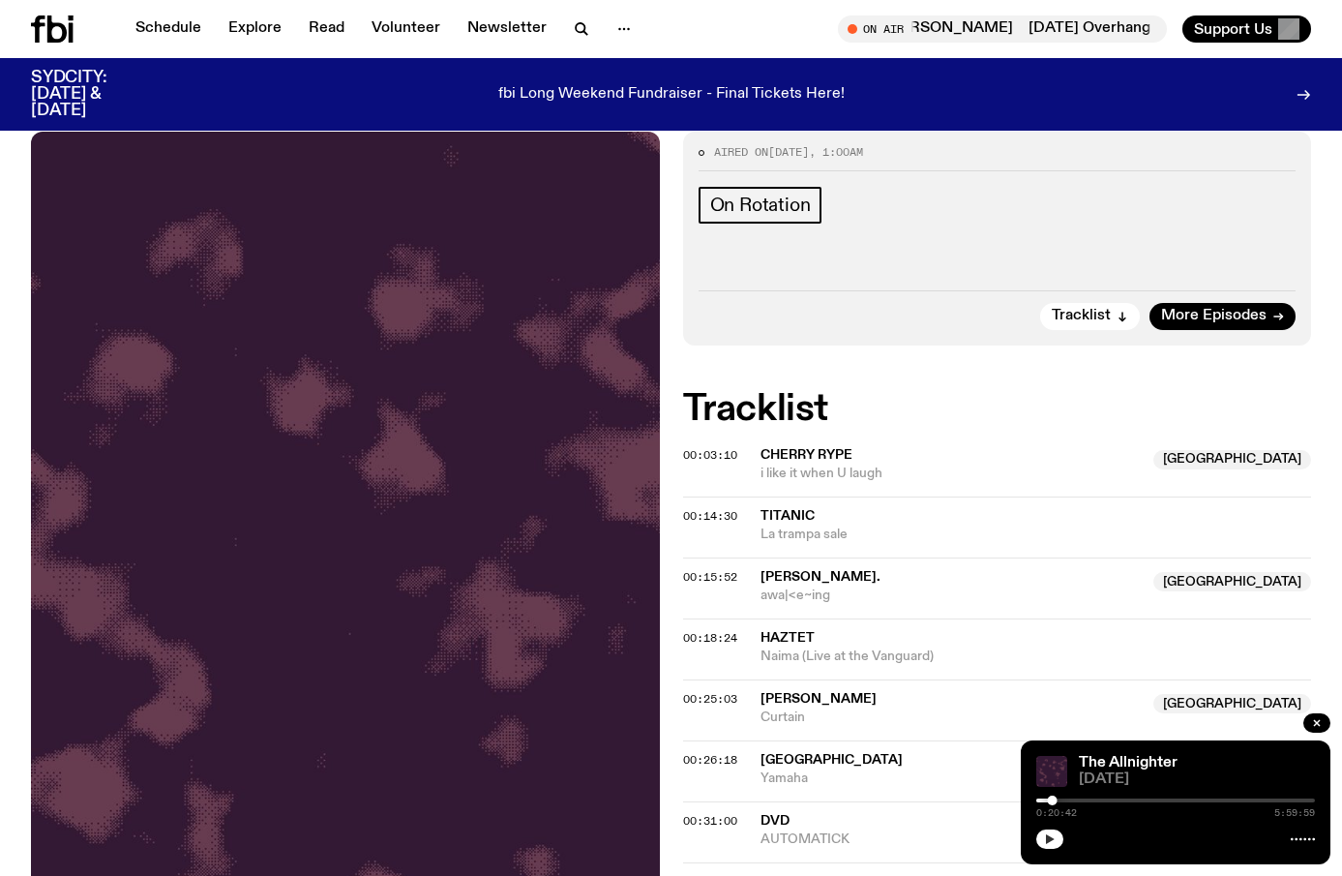
click at [1052, 843] on icon "button" at bounding box center [1050, 839] width 12 height 12
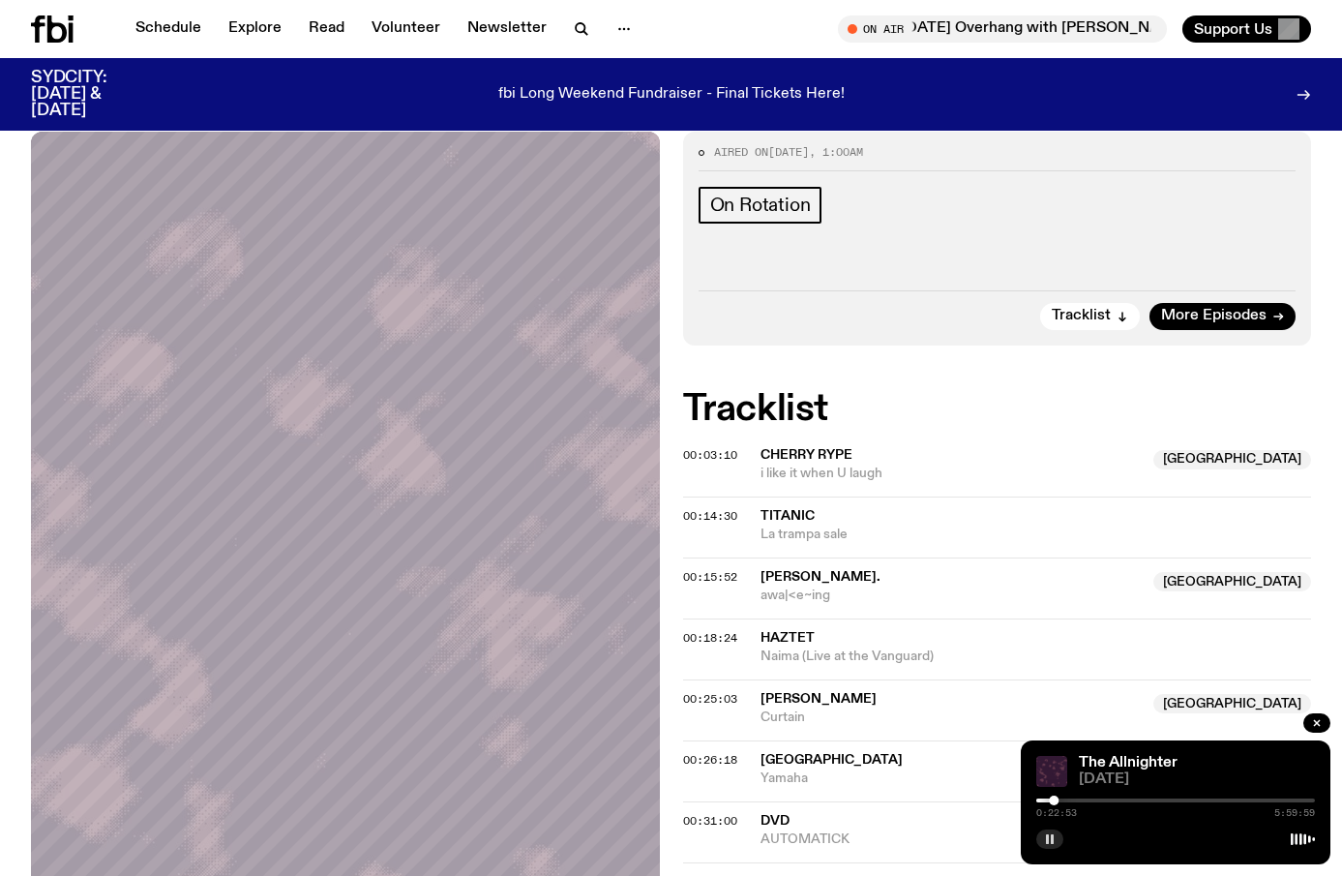
click at [1050, 845] on button "button" at bounding box center [1049, 838] width 27 height 19
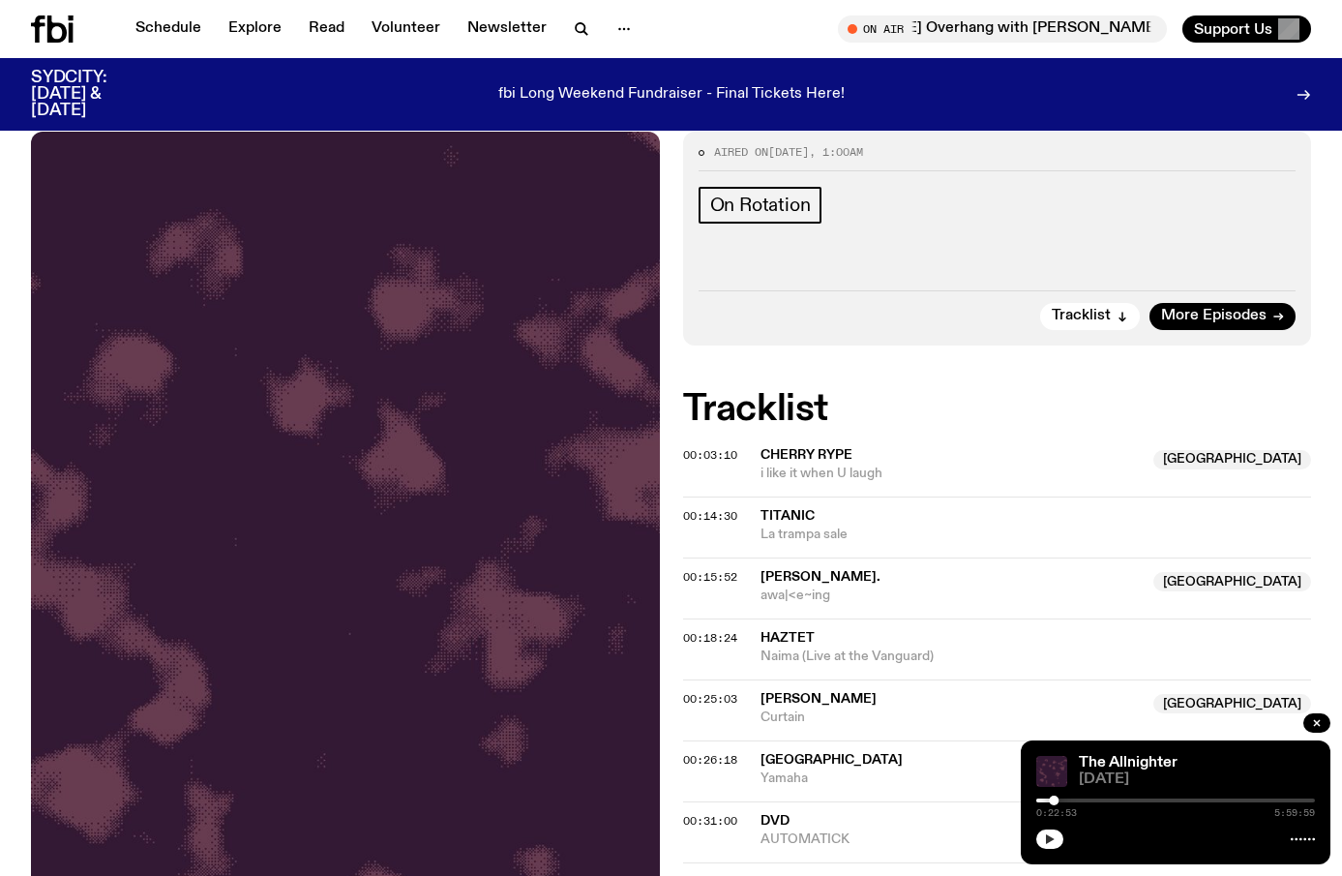
click at [1048, 843] on icon "button" at bounding box center [1050, 839] width 12 height 12
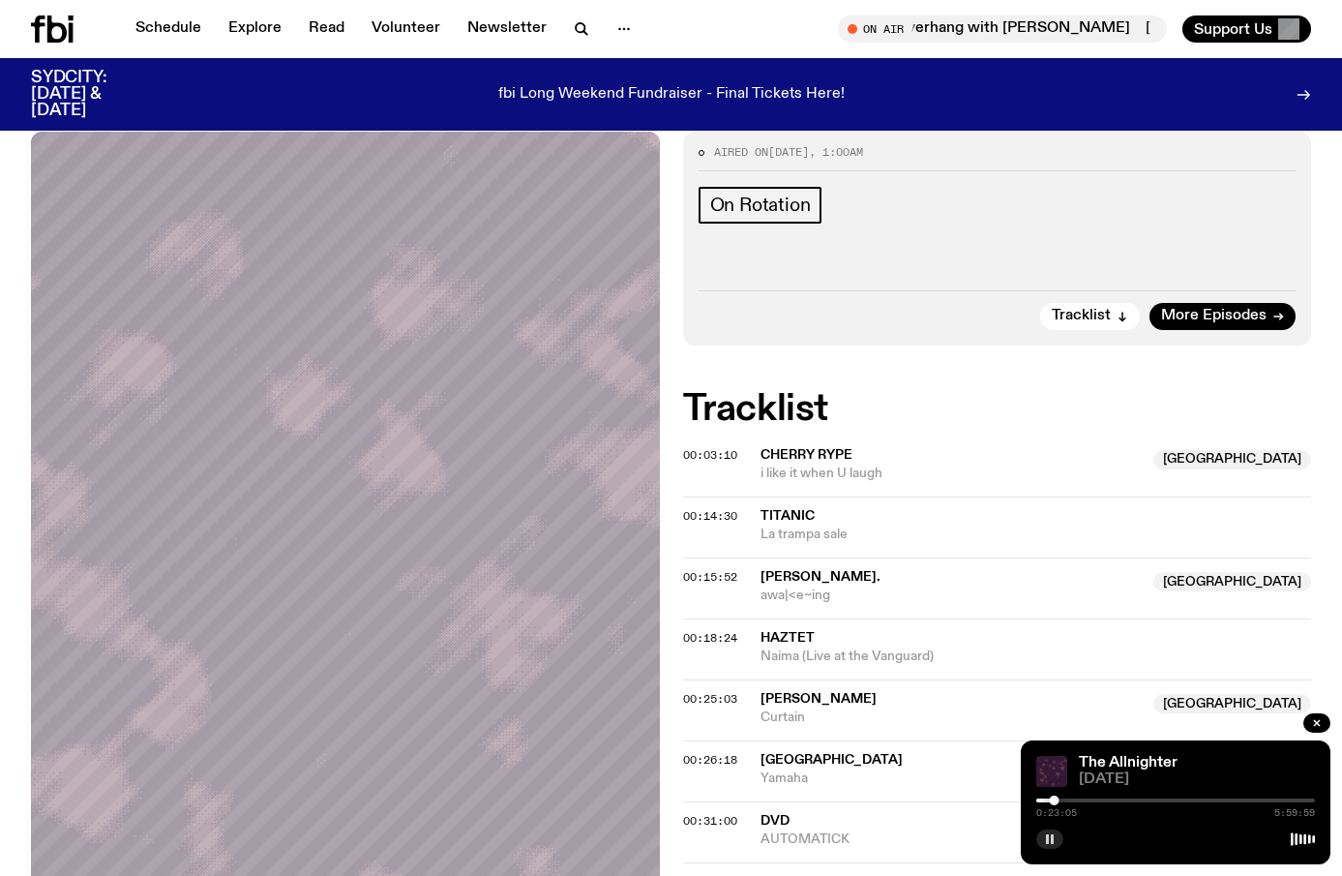
click at [1049, 836] on icon "button" at bounding box center [1050, 839] width 12 height 12
